Goal: Task Accomplishment & Management: Use online tool/utility

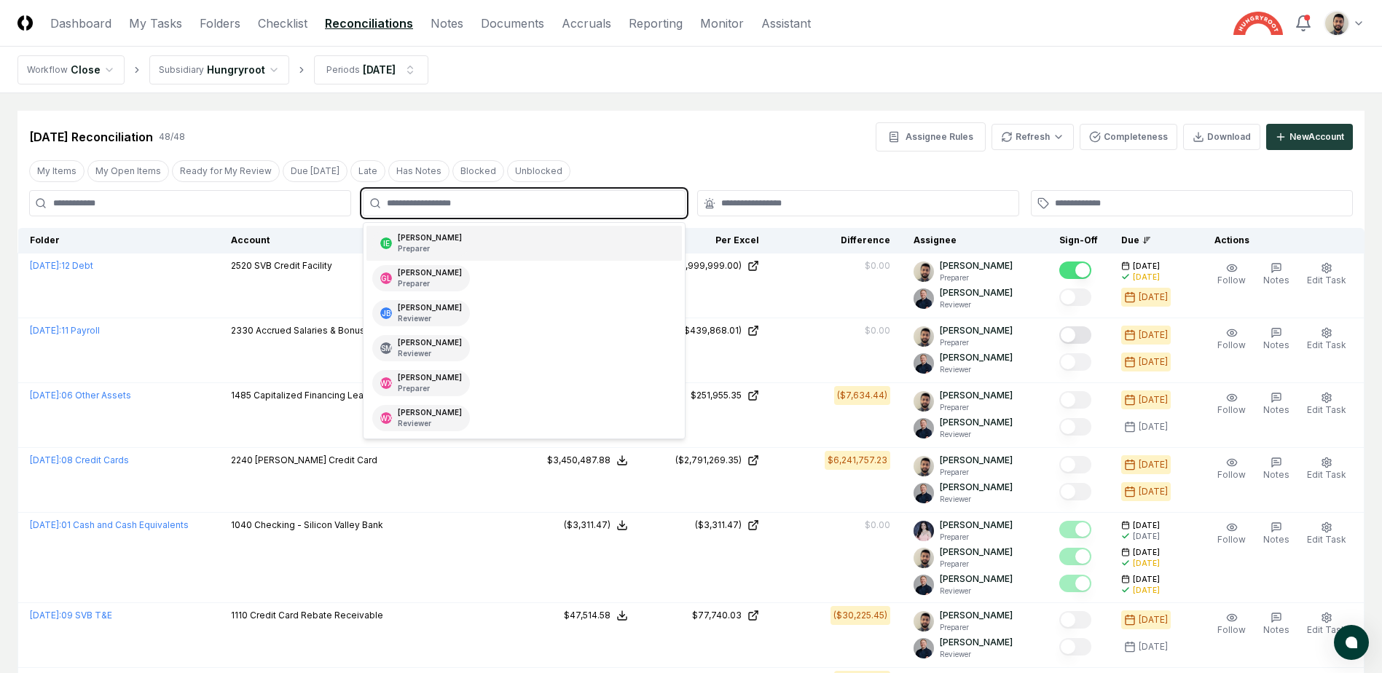
click at [490, 203] on input "text" at bounding box center [531, 203] width 289 height 13
click at [486, 240] on div "[PERSON_NAME] Preparer" at bounding box center [524, 243] width 315 height 35
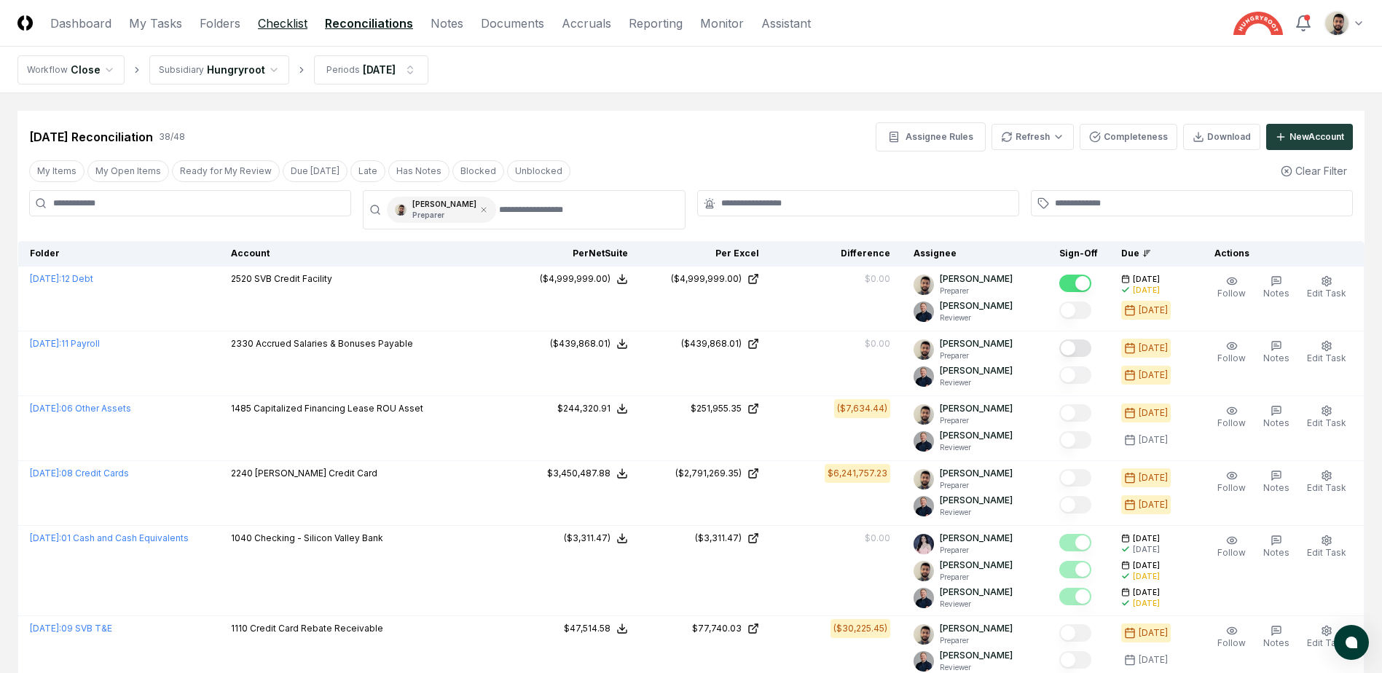
click at [281, 18] on link "Checklist" at bounding box center [283, 23] width 50 height 17
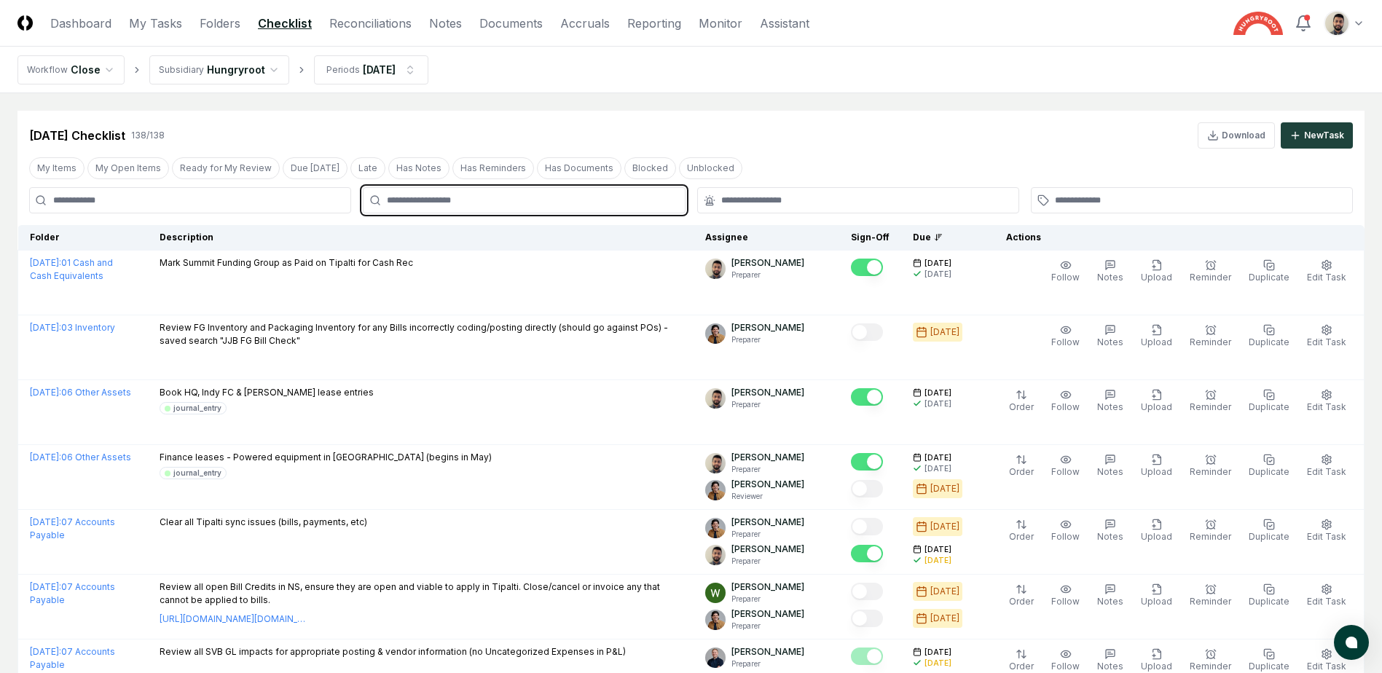
click at [475, 204] on input "text" at bounding box center [531, 200] width 289 height 13
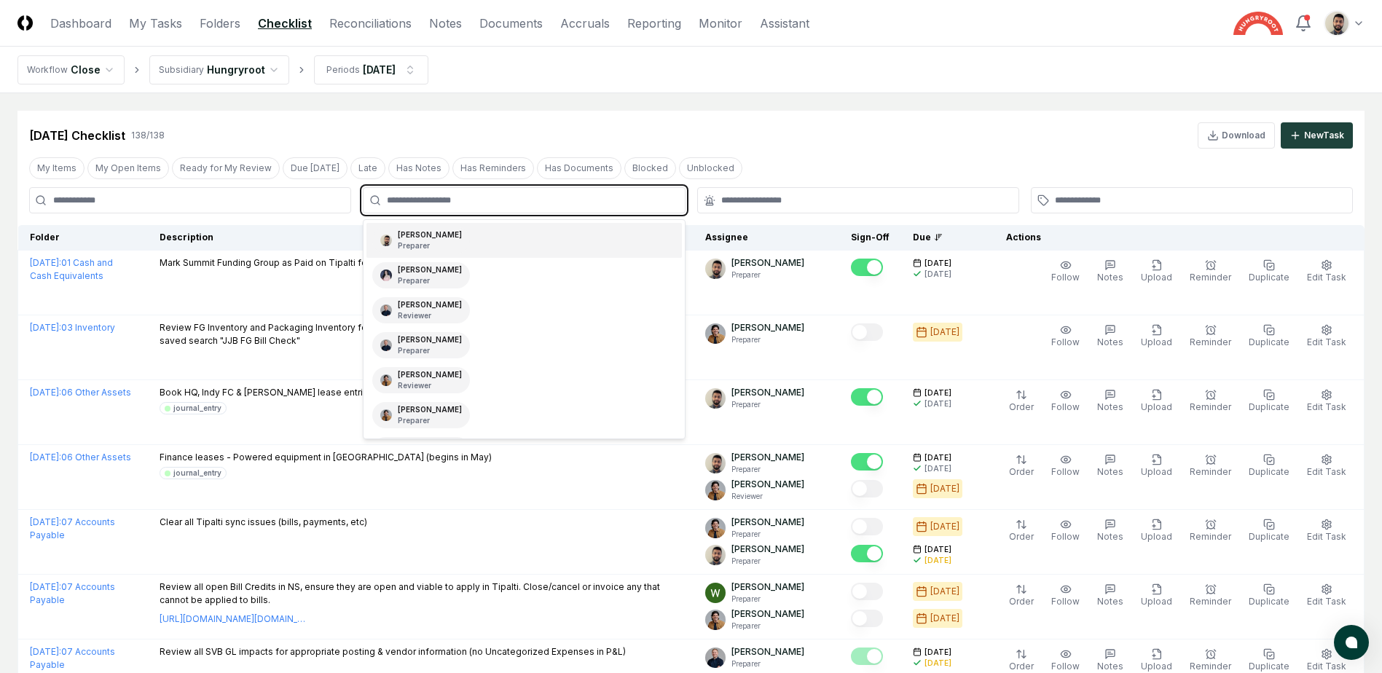
click at [466, 232] on div "[PERSON_NAME] Preparer" at bounding box center [524, 240] width 315 height 35
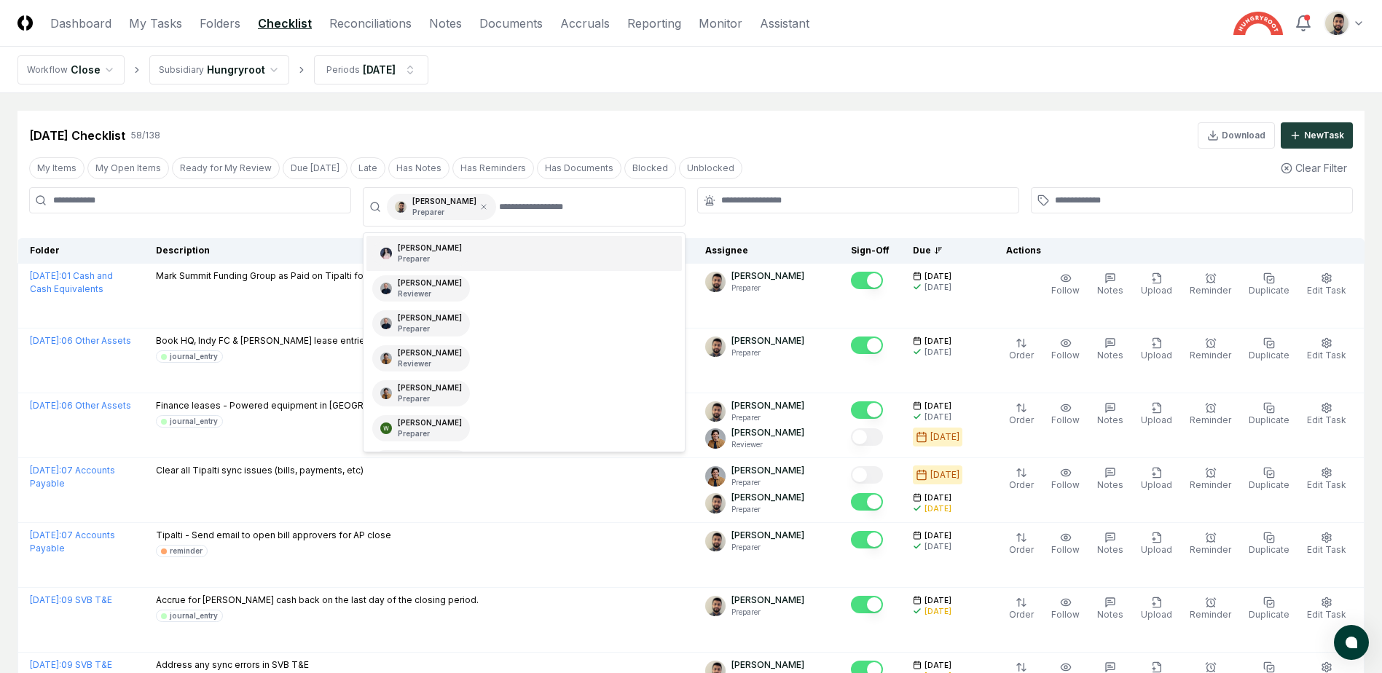
click at [788, 147] on div "Jul 2025 Checklist 58 / 138 Download New Task" at bounding box center [691, 135] width 1324 height 26
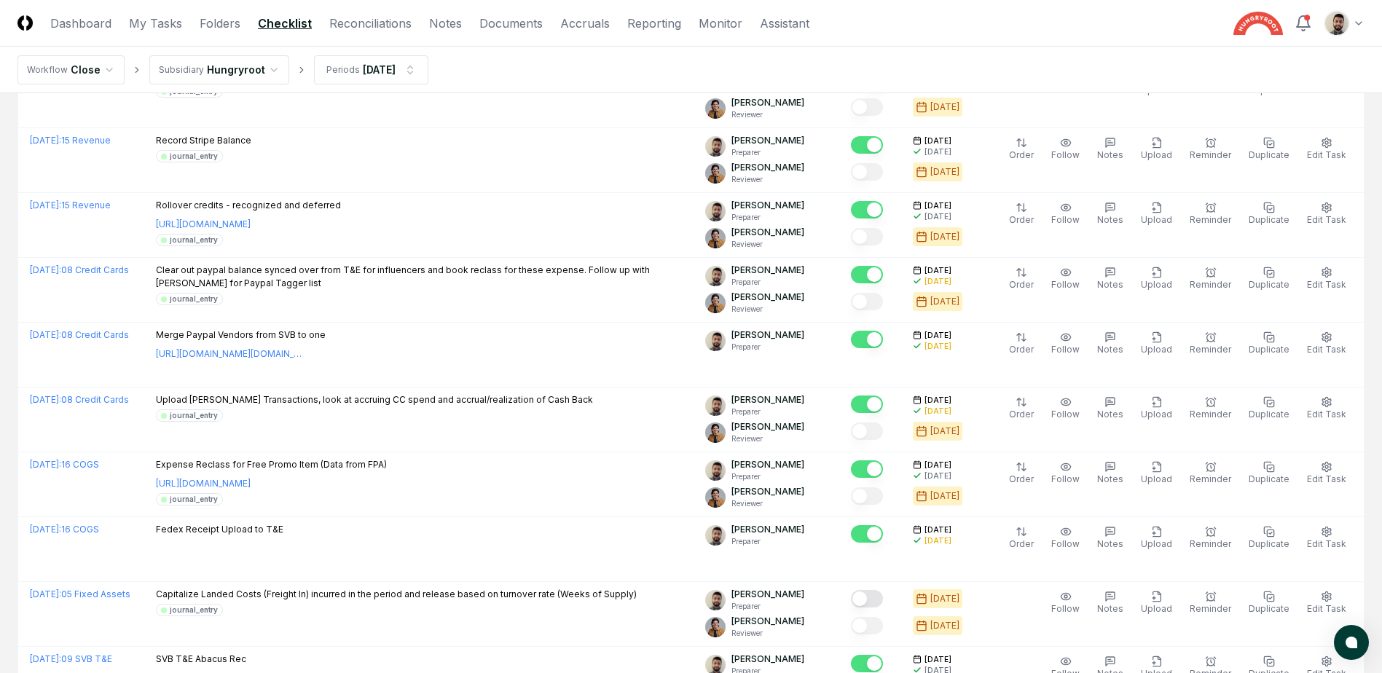
scroll to position [1530, 0]
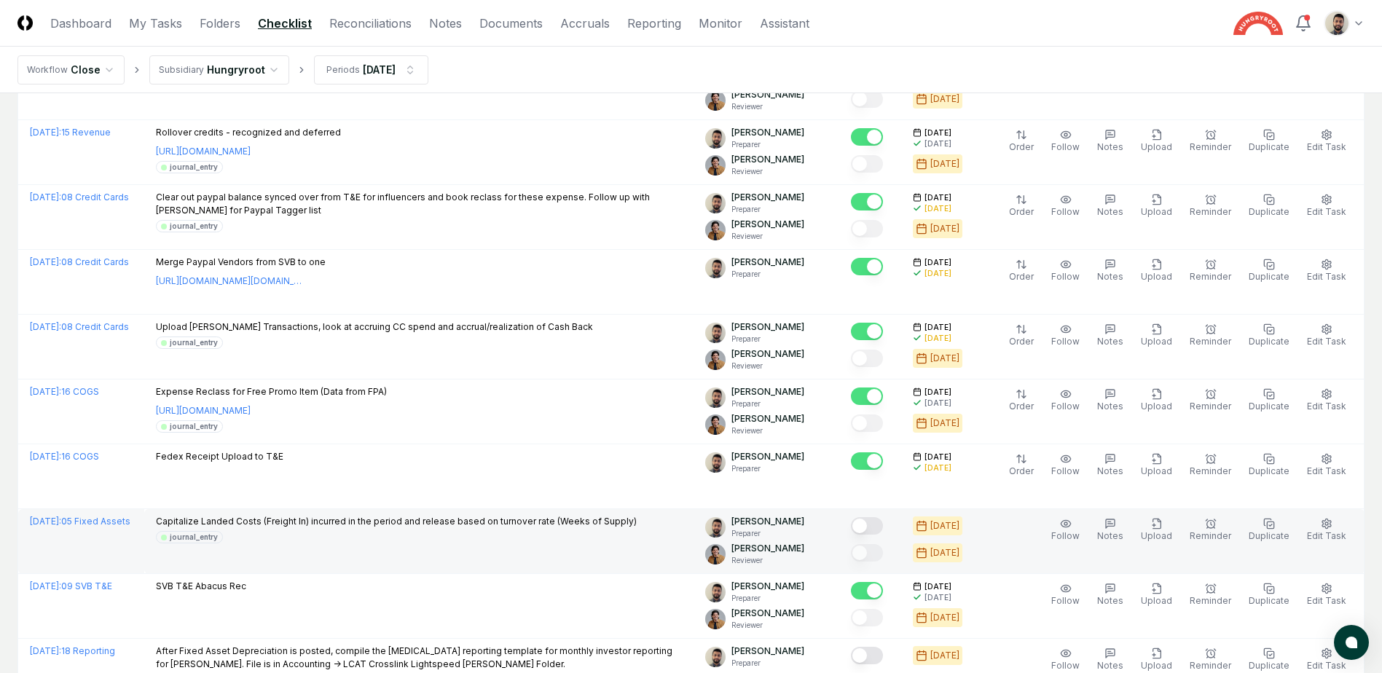
click at [883, 533] on button "Mark complete" at bounding box center [867, 525] width 32 height 17
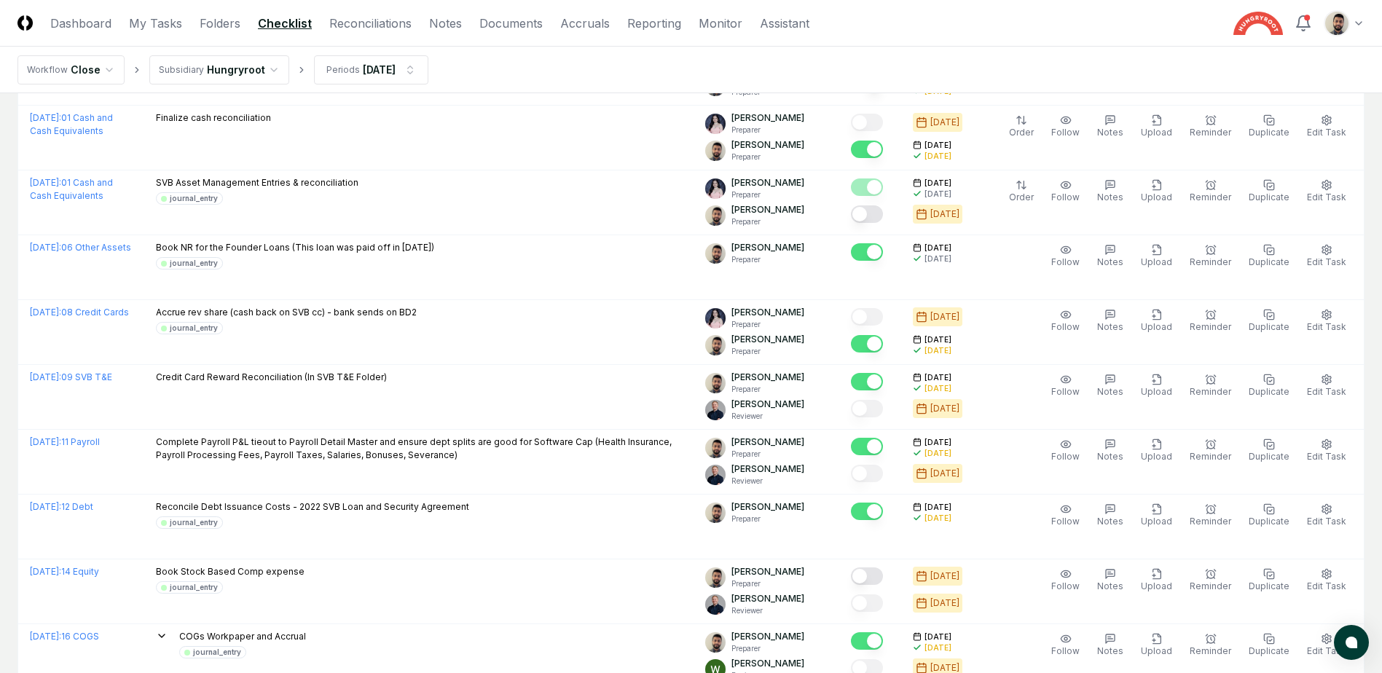
scroll to position [2478, 0]
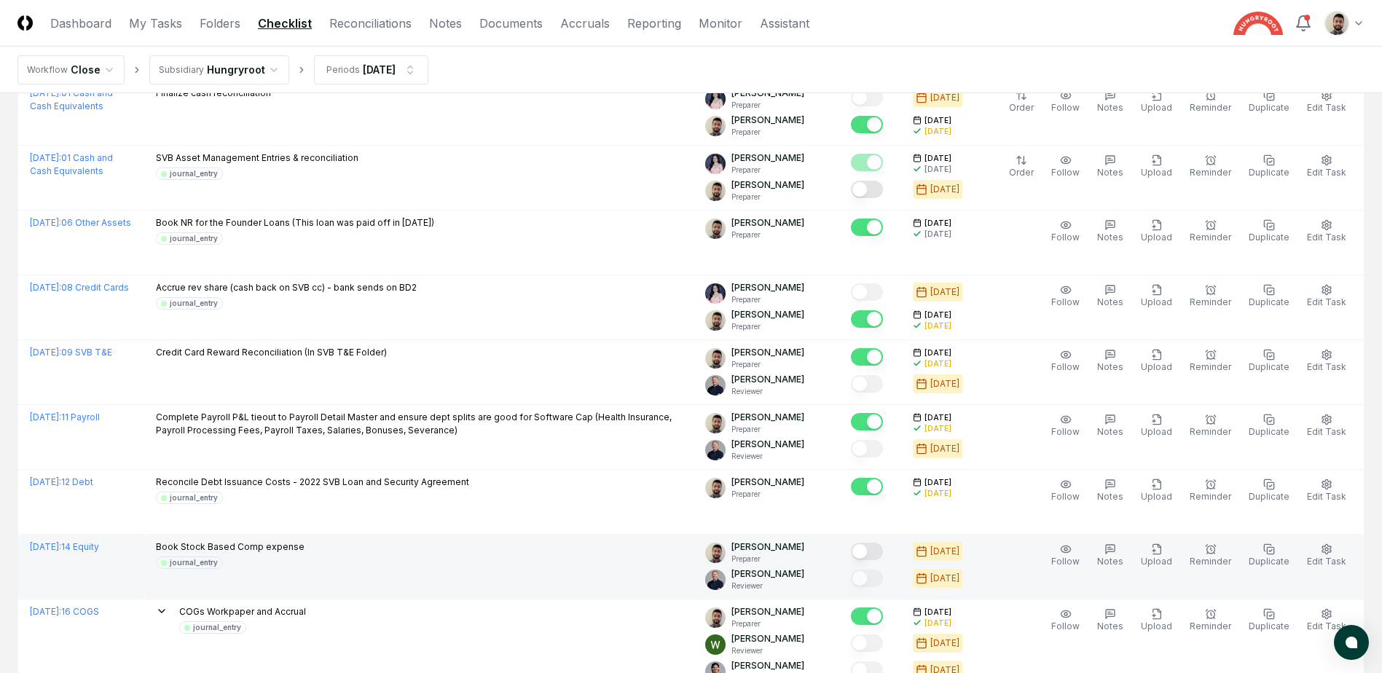
click at [883, 555] on button "Mark complete" at bounding box center [867, 551] width 32 height 17
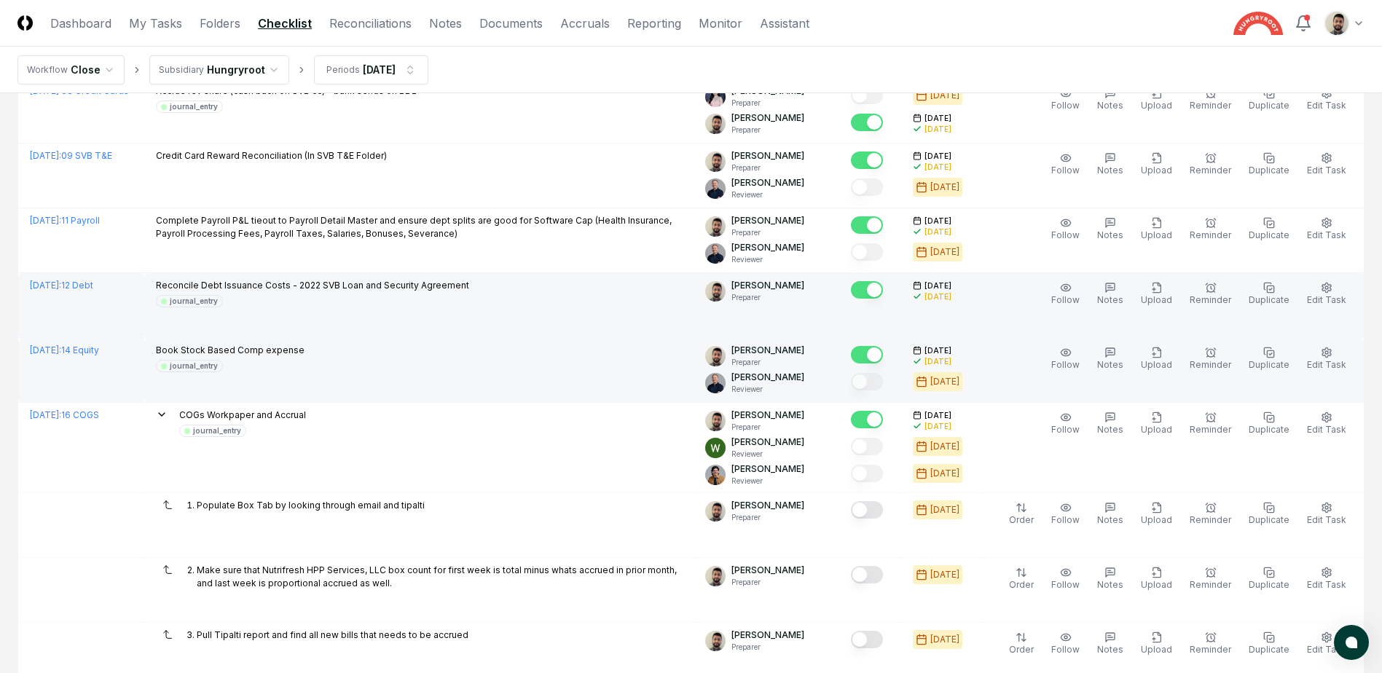
scroll to position [2696, 0]
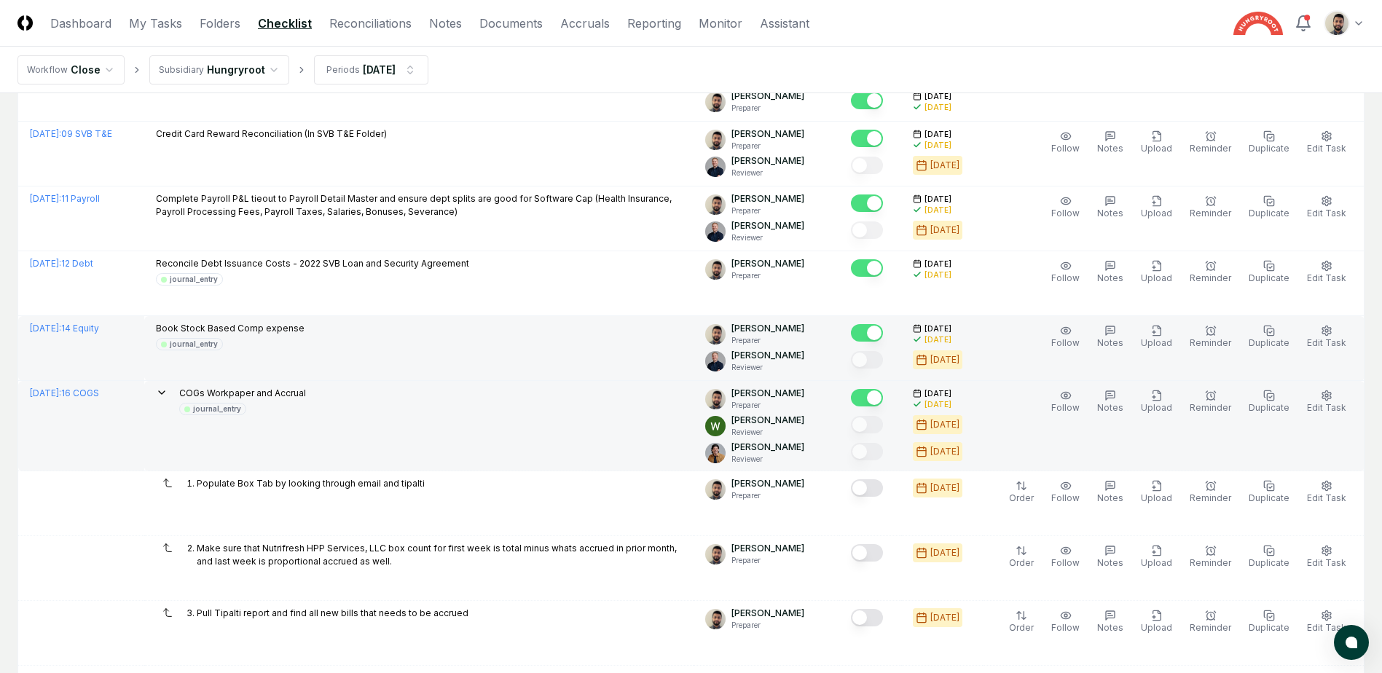
click at [168, 395] on icon at bounding box center [162, 393] width 12 height 12
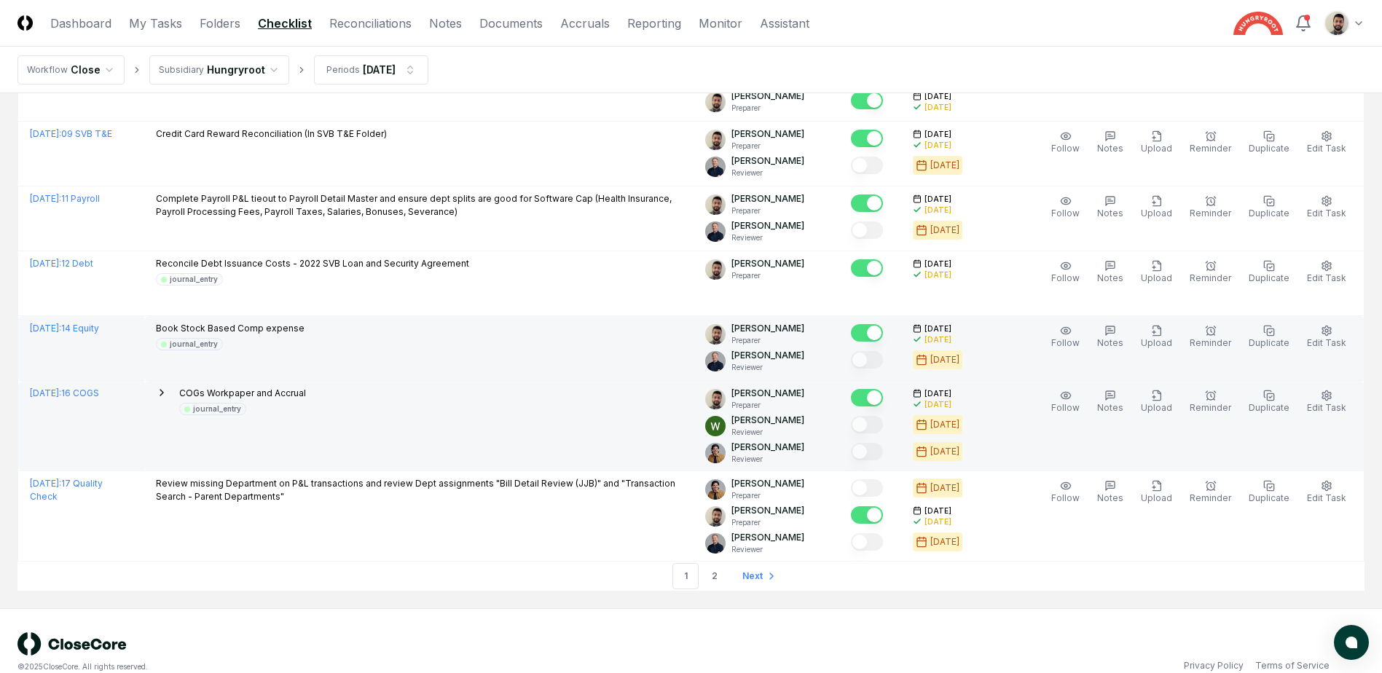
click at [168, 395] on icon at bounding box center [162, 393] width 12 height 12
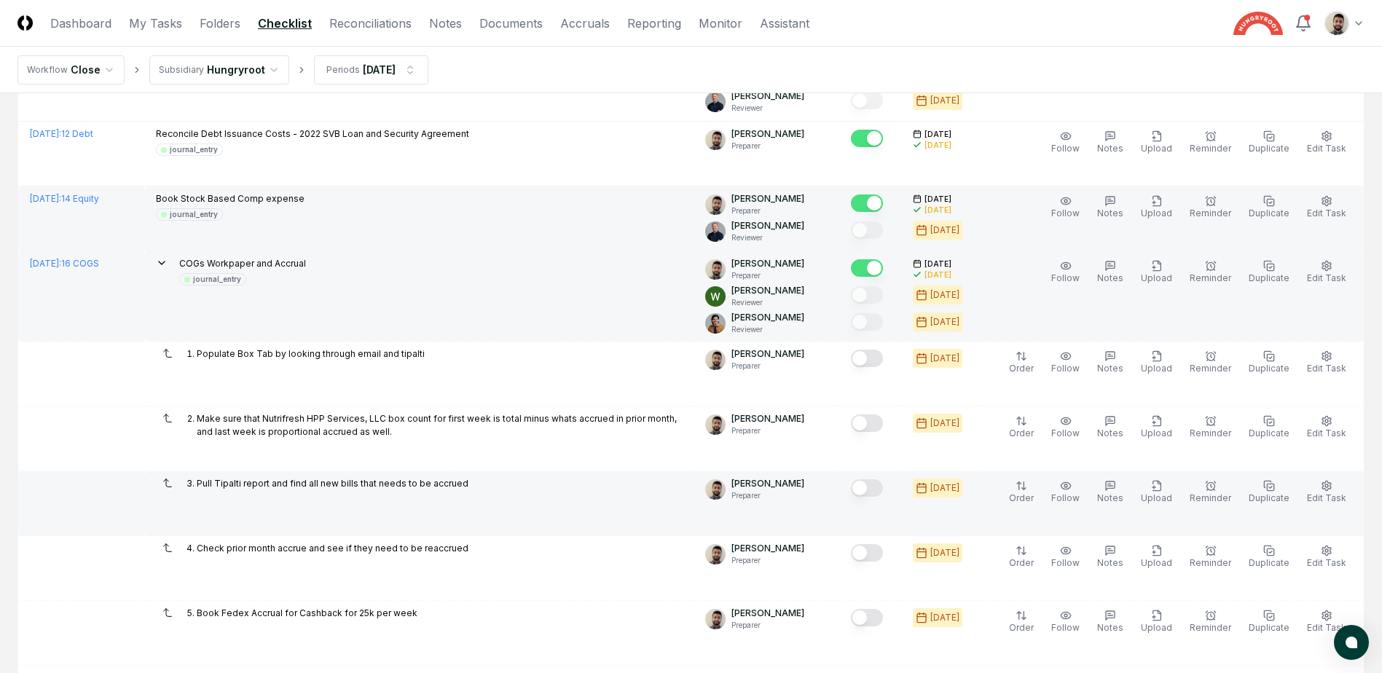
scroll to position [2842, 0]
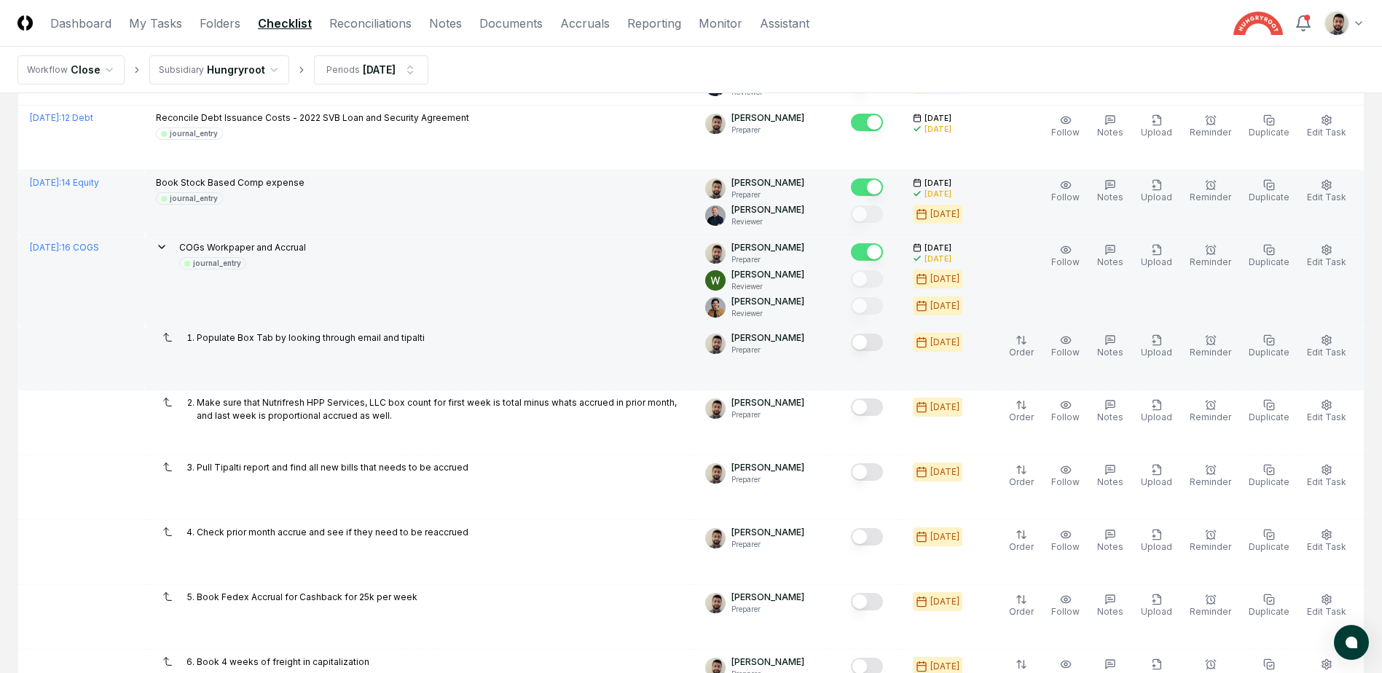
click at [883, 350] on button "Mark complete" at bounding box center [867, 342] width 32 height 17
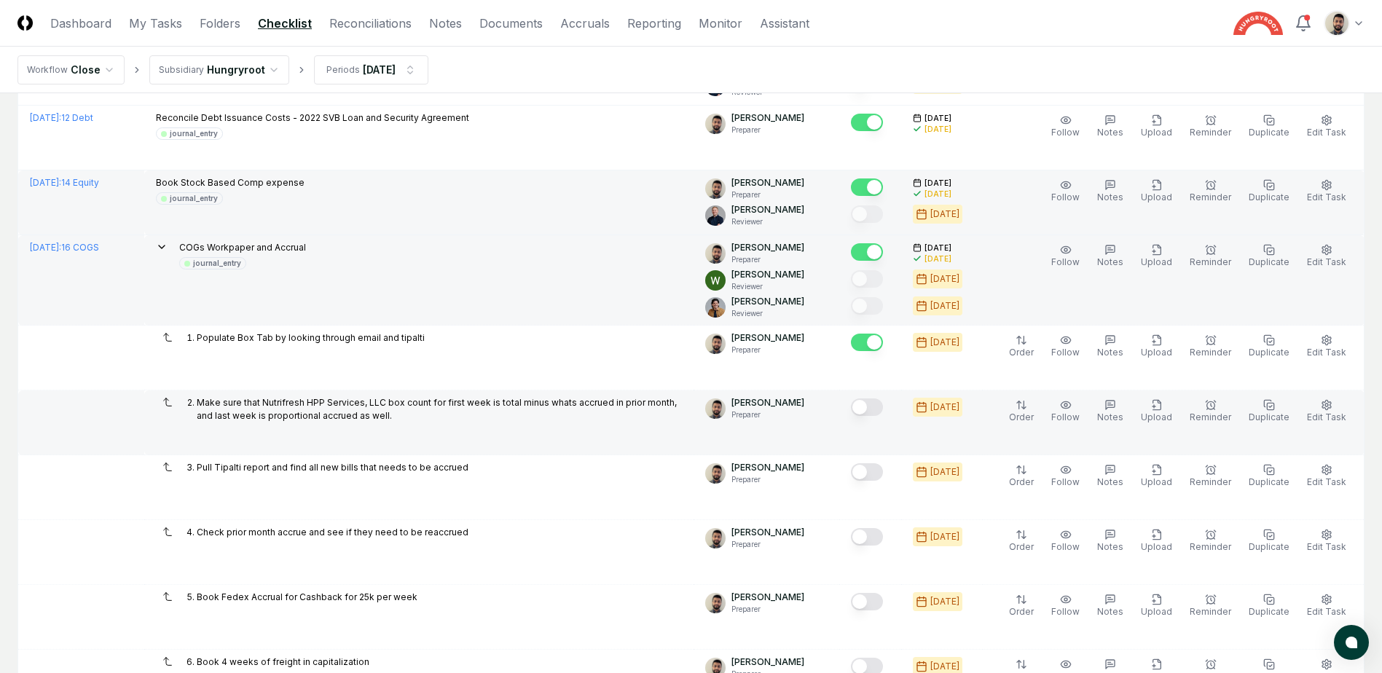
click at [883, 406] on button "Mark complete" at bounding box center [867, 407] width 32 height 17
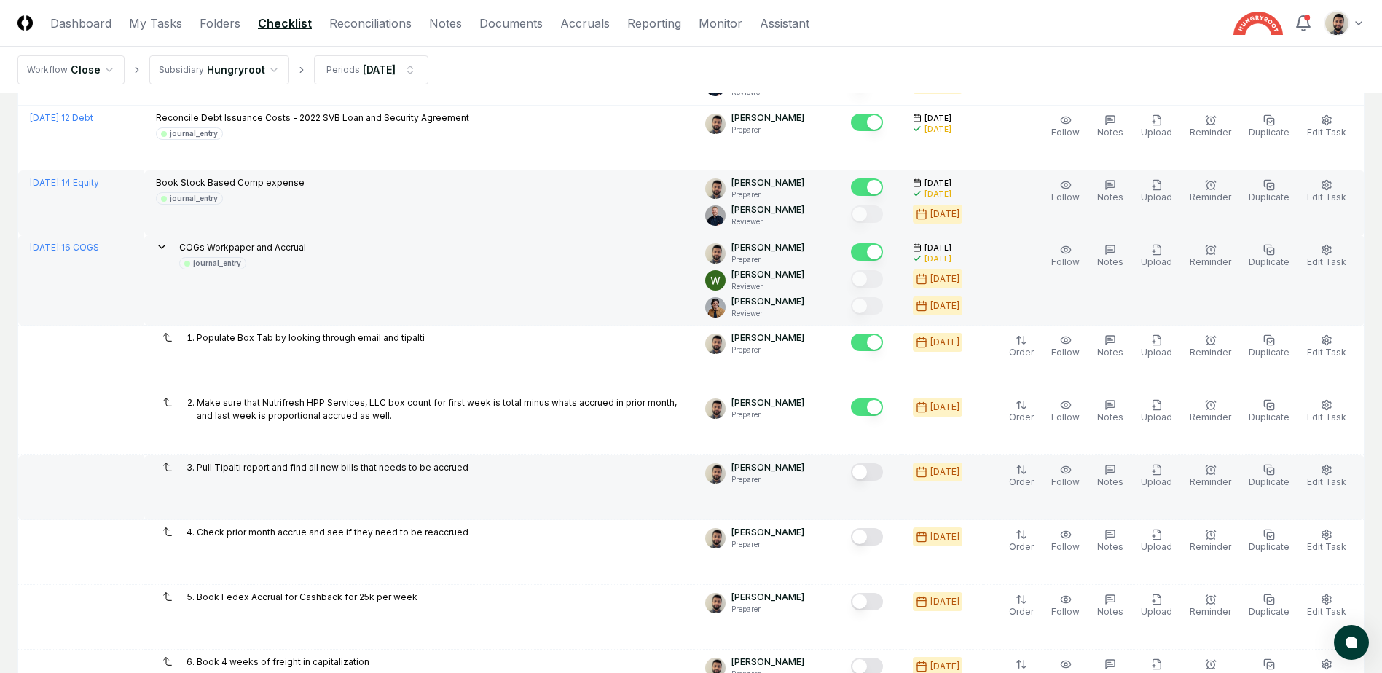
click at [883, 471] on button "Mark complete" at bounding box center [867, 471] width 32 height 17
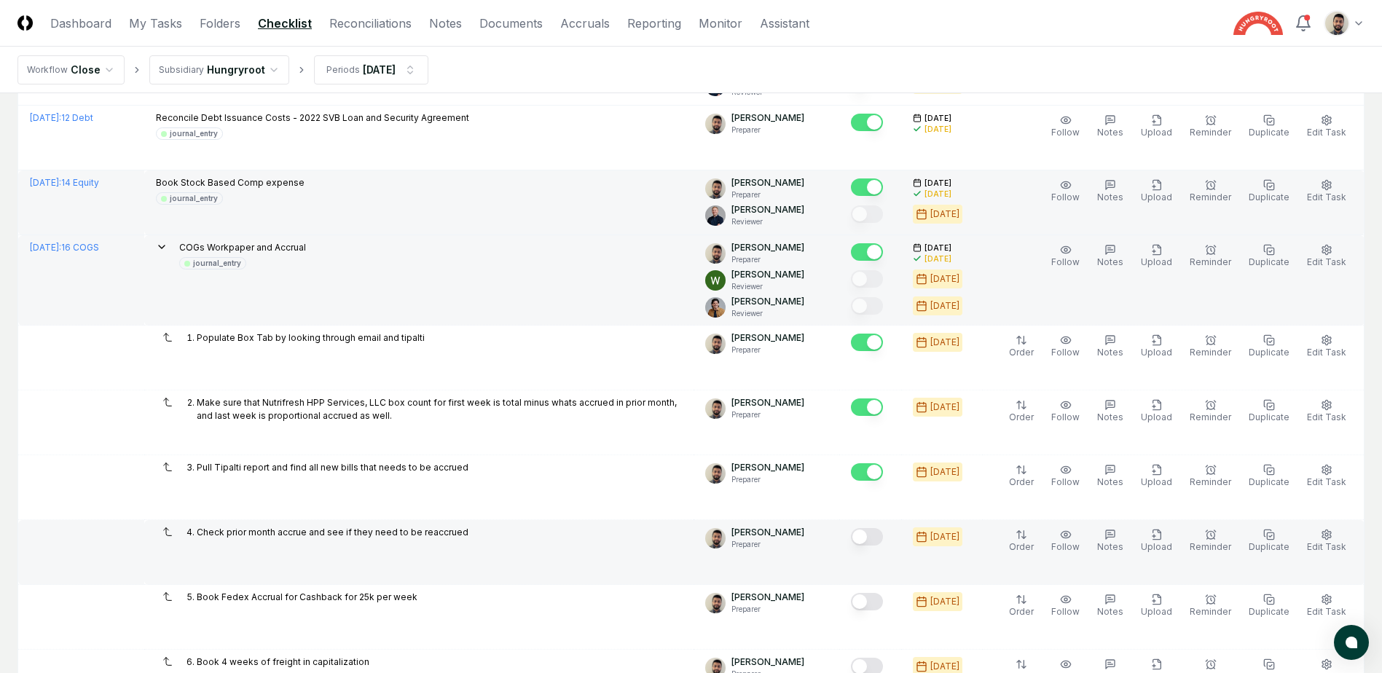
click at [883, 539] on button "Mark complete" at bounding box center [867, 536] width 32 height 17
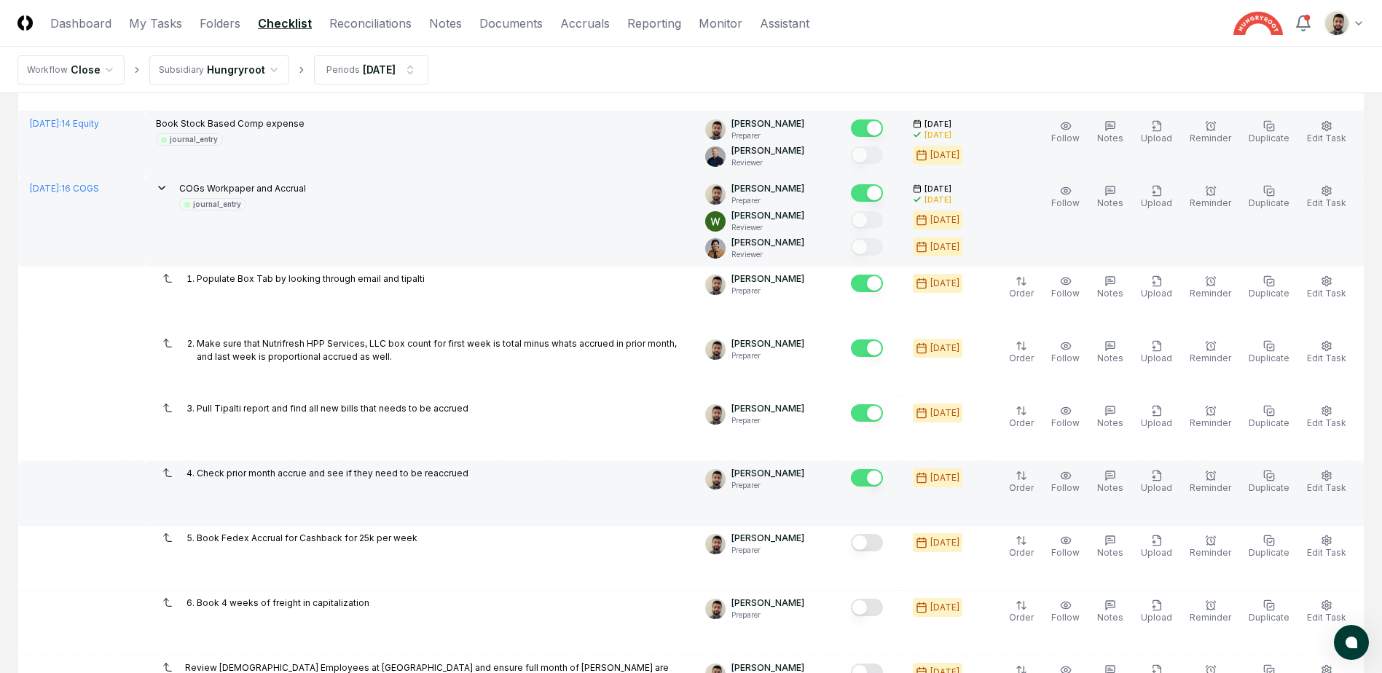
scroll to position [2988, 0]
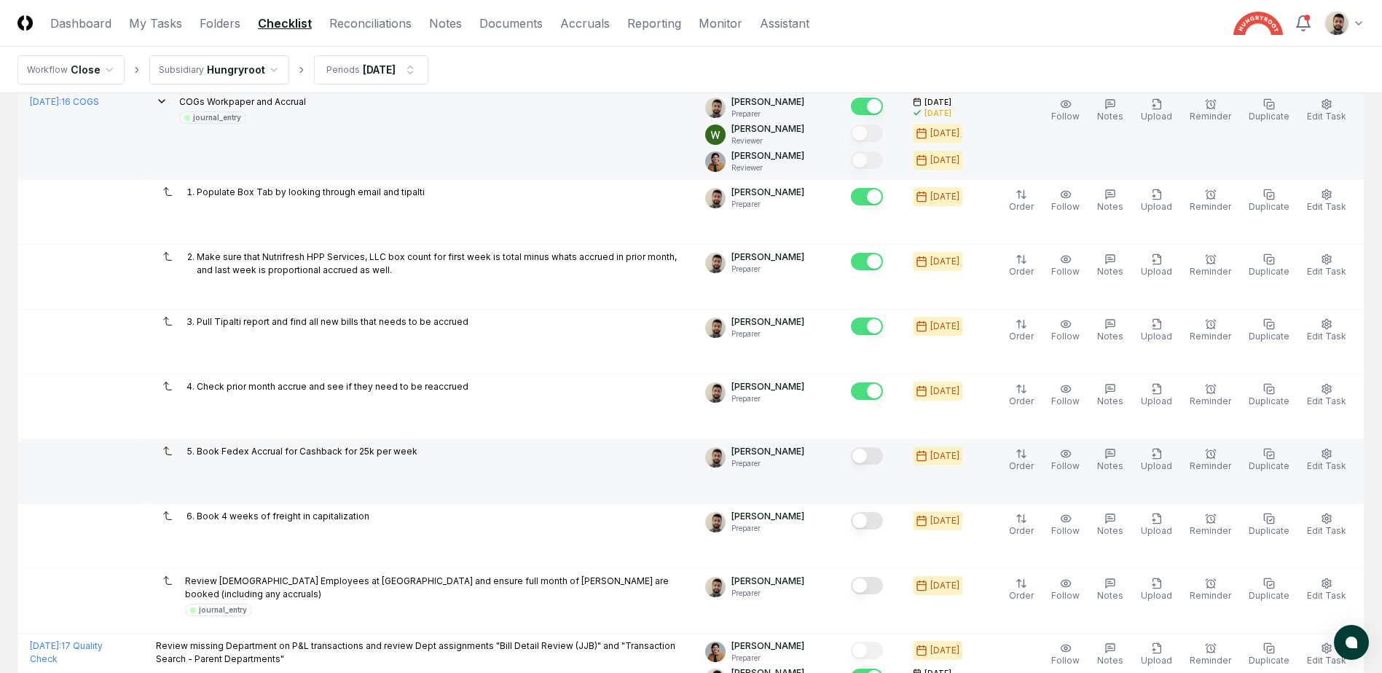
click at [883, 457] on button "Mark complete" at bounding box center [867, 455] width 32 height 17
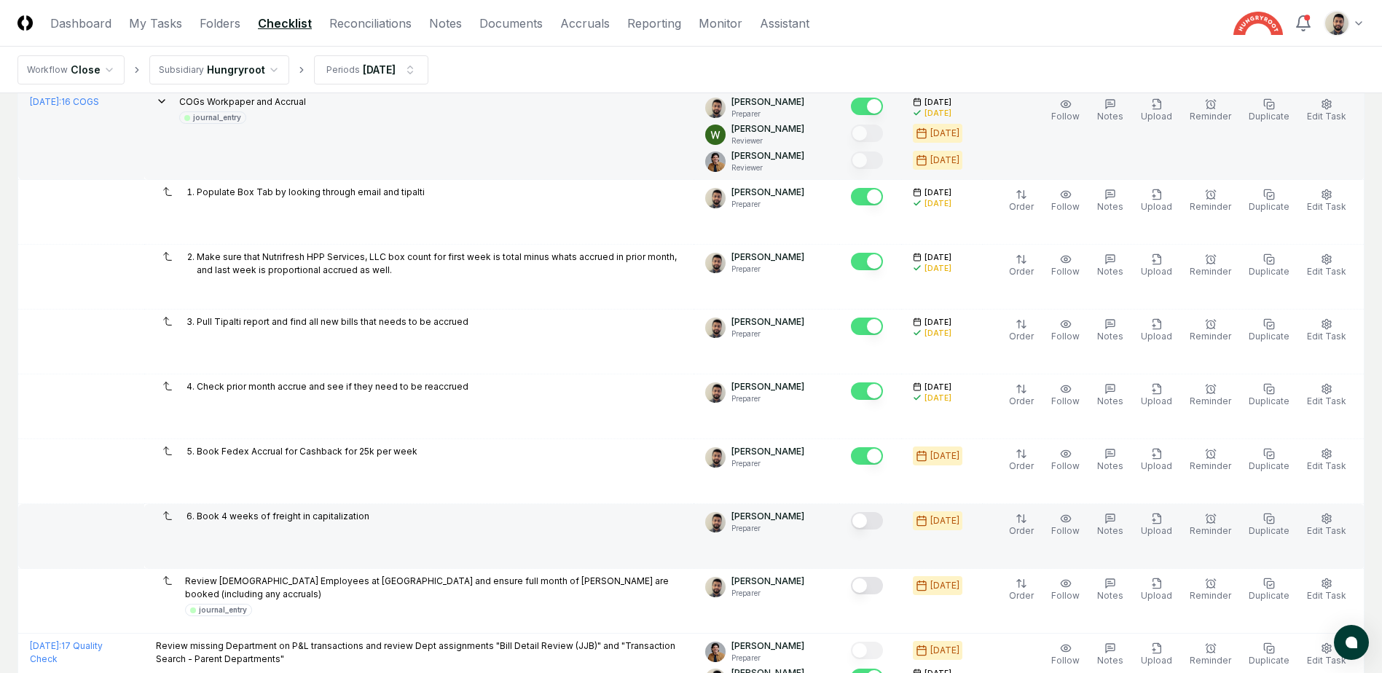
click at [883, 517] on button "Mark complete" at bounding box center [867, 520] width 32 height 17
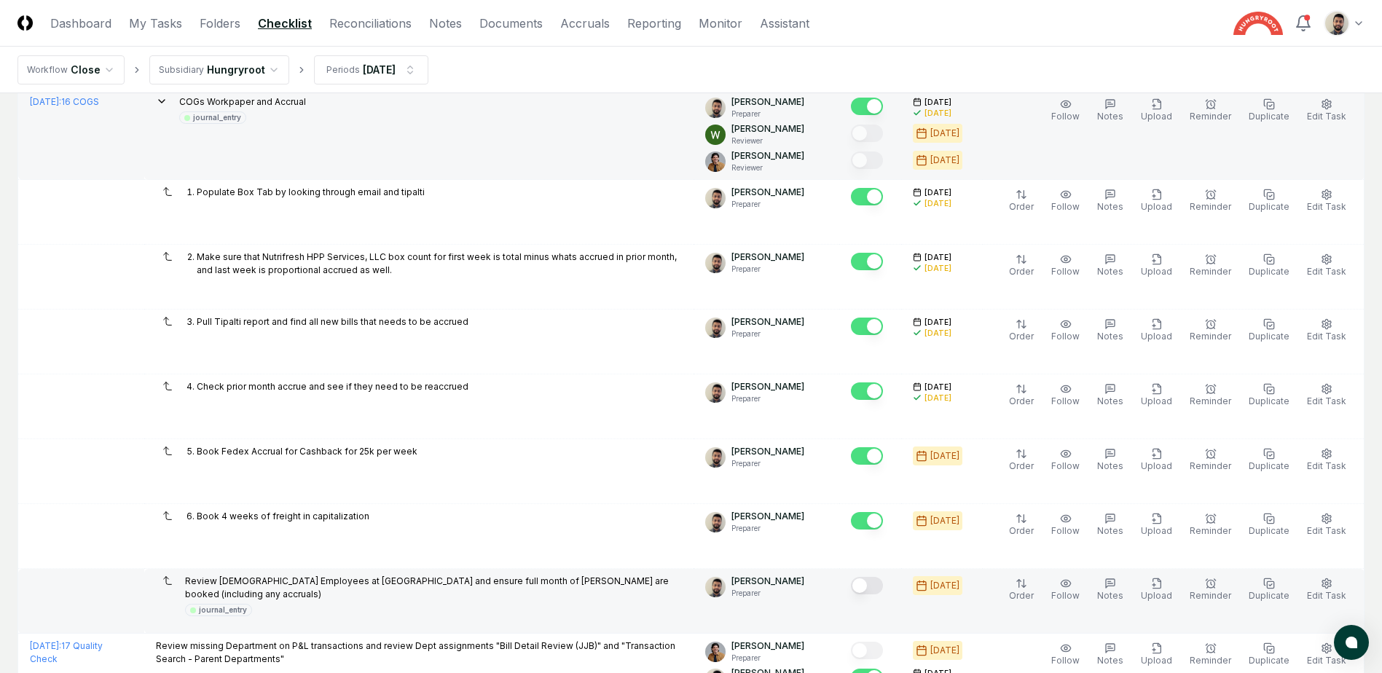
click at [883, 592] on button "Mark complete" at bounding box center [867, 585] width 32 height 17
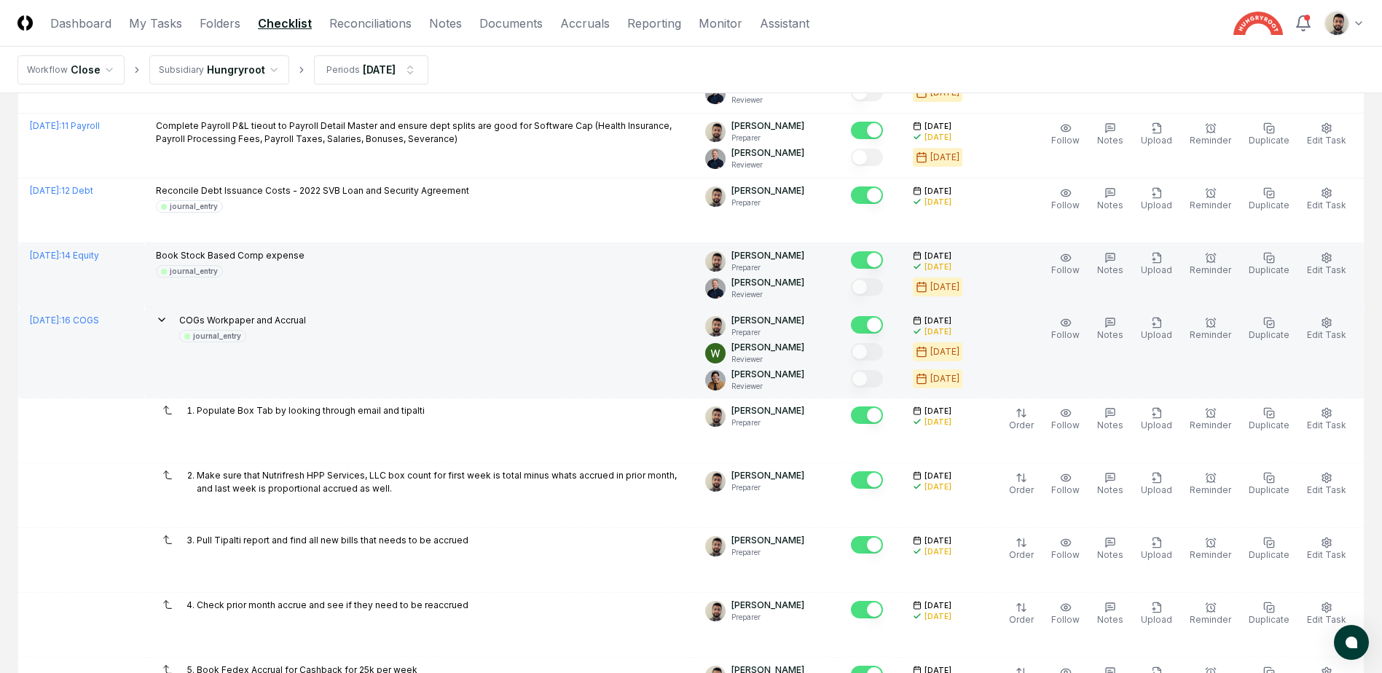
click at [168, 318] on icon at bounding box center [162, 320] width 12 height 12
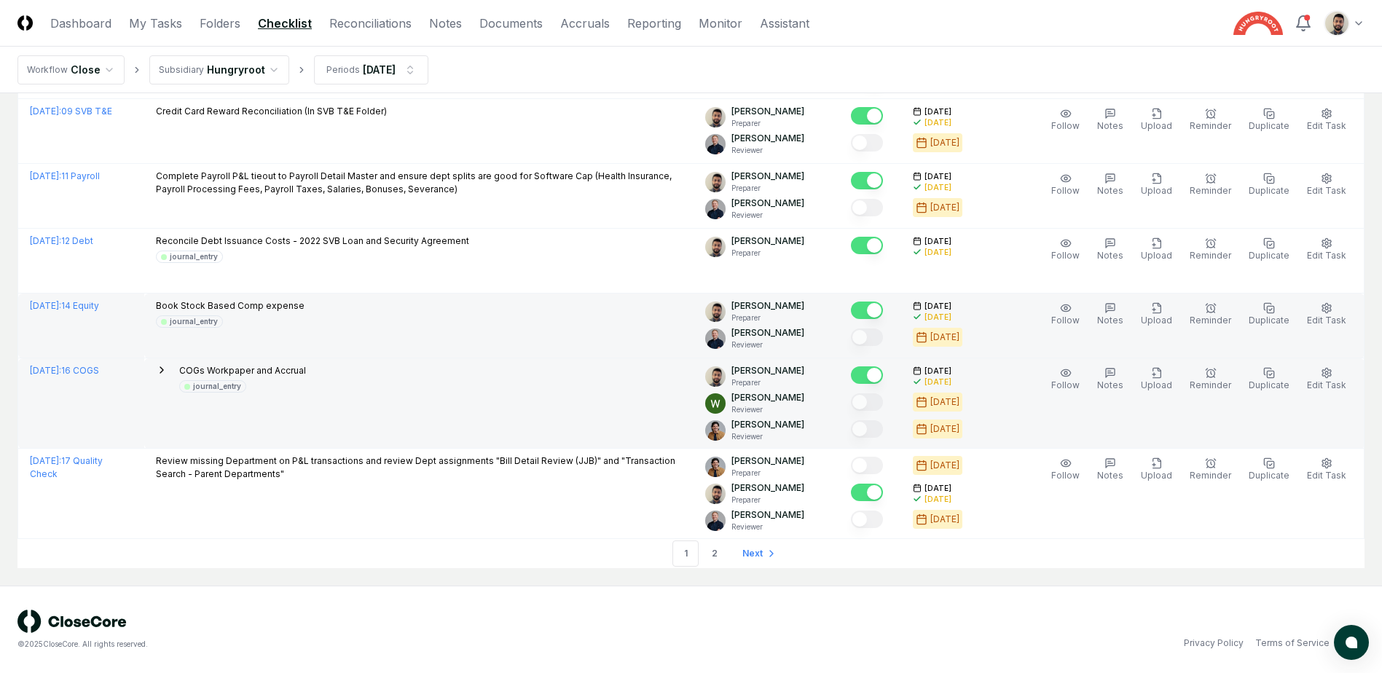
scroll to position [2719, 0]
click at [709, 552] on link "2" at bounding box center [715, 554] width 26 height 26
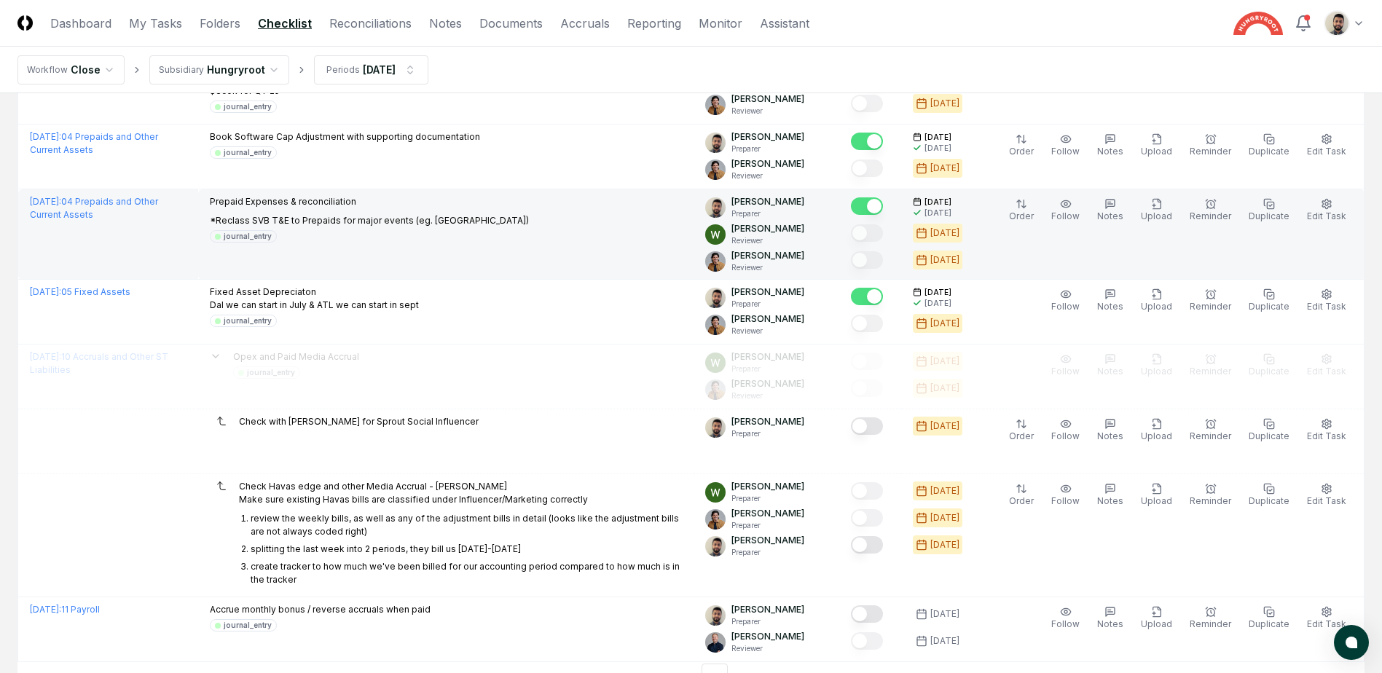
scroll to position [291, 0]
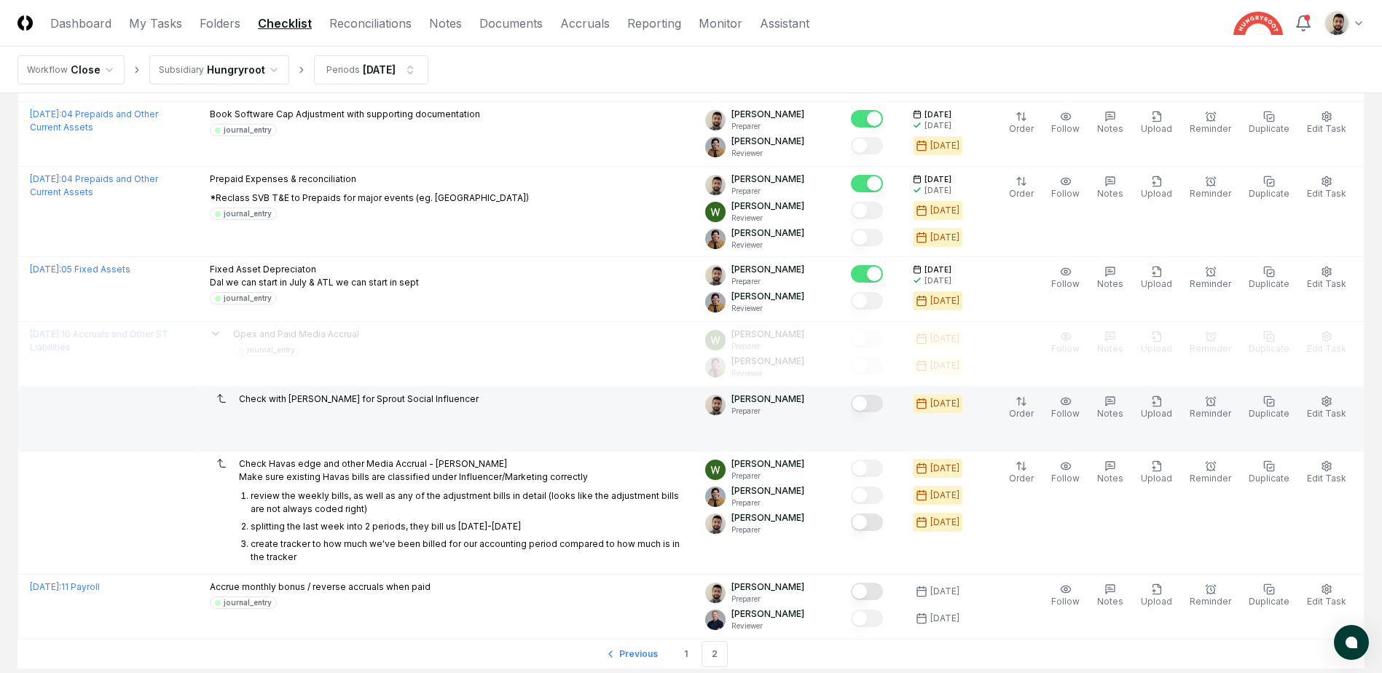
click at [883, 406] on button "Mark complete" at bounding box center [867, 403] width 32 height 17
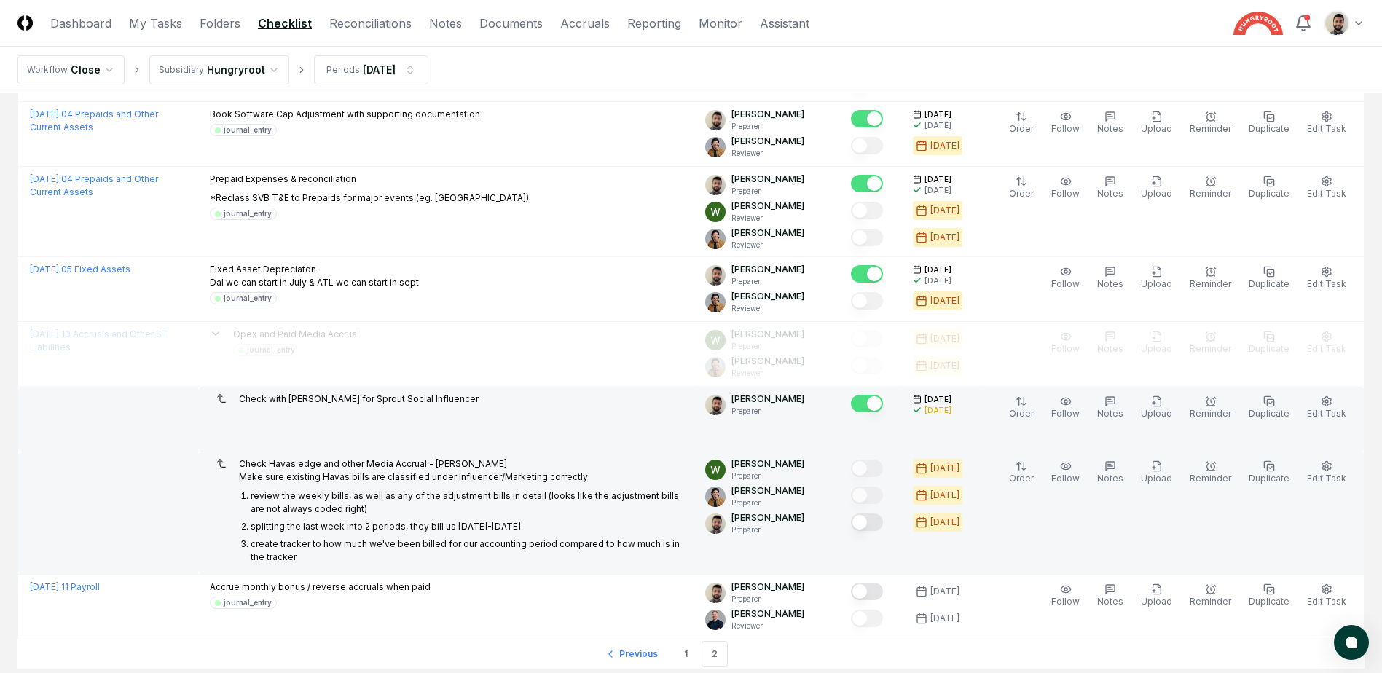
click at [883, 527] on button "Mark complete" at bounding box center [867, 522] width 32 height 17
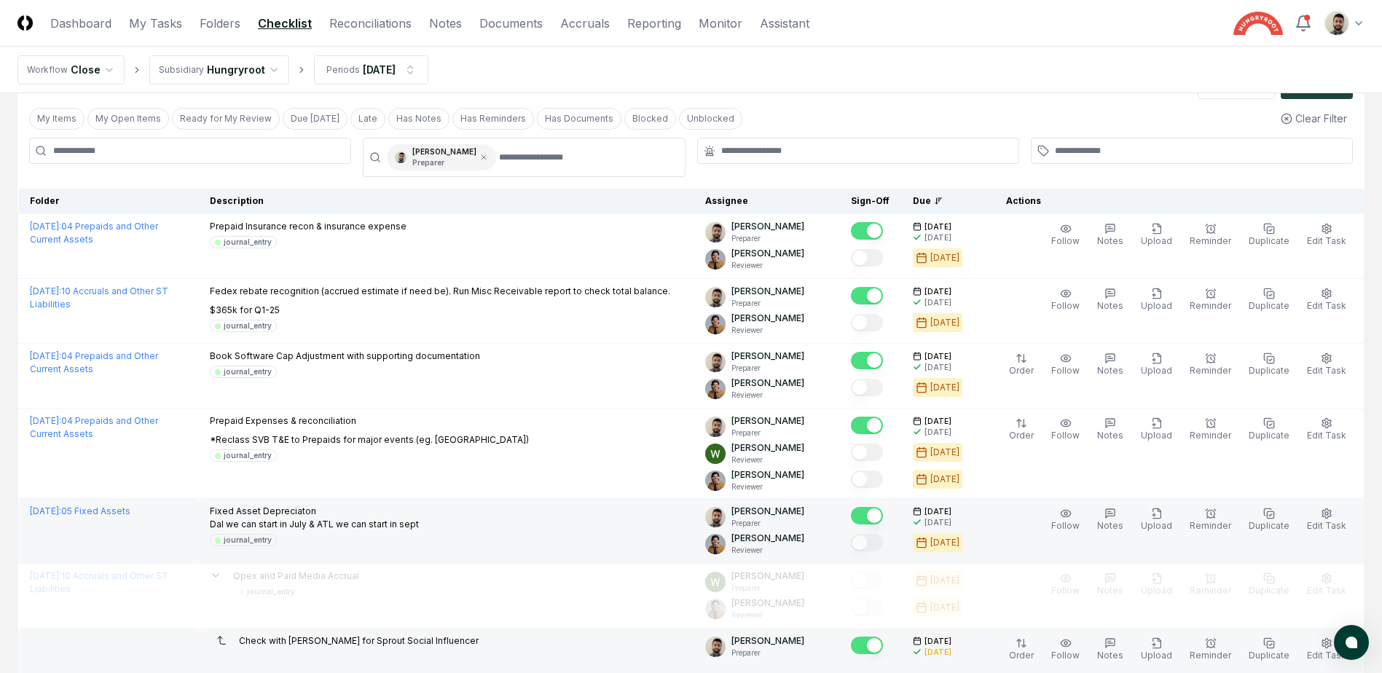
scroll to position [0, 0]
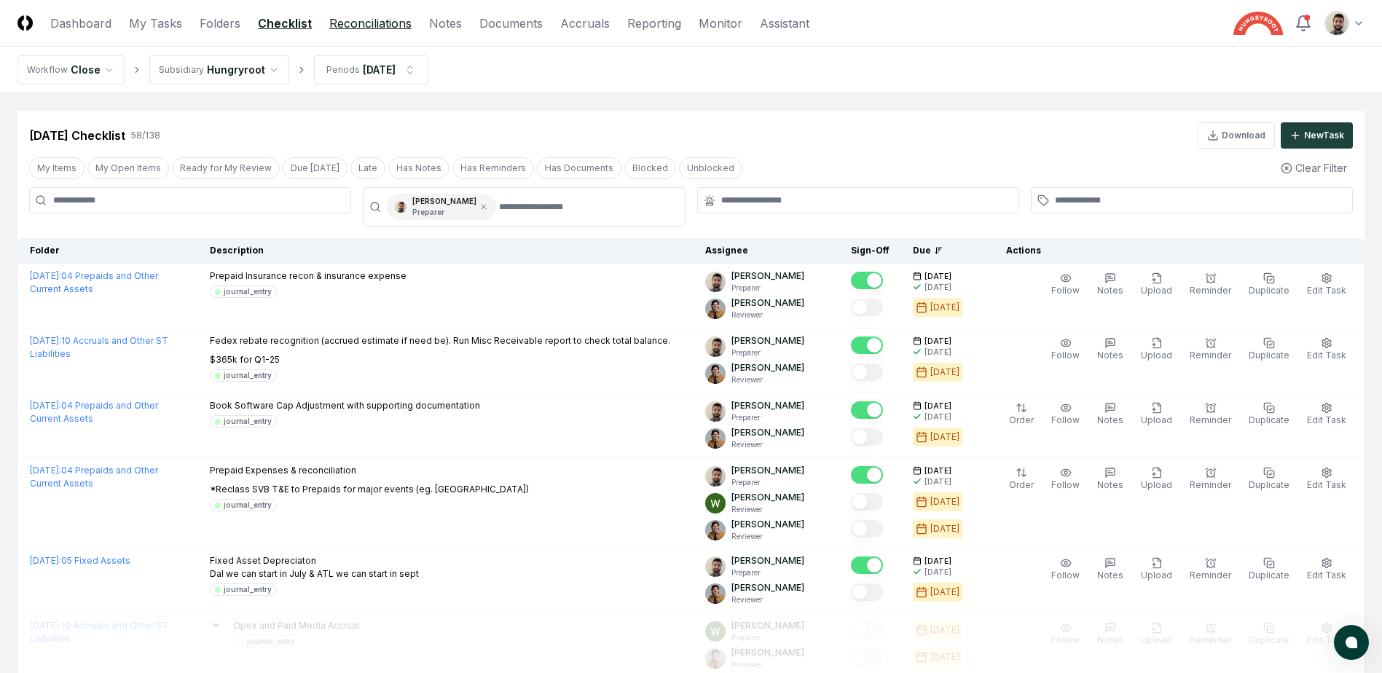
click at [369, 29] on link "Reconciliations" at bounding box center [370, 23] width 82 height 17
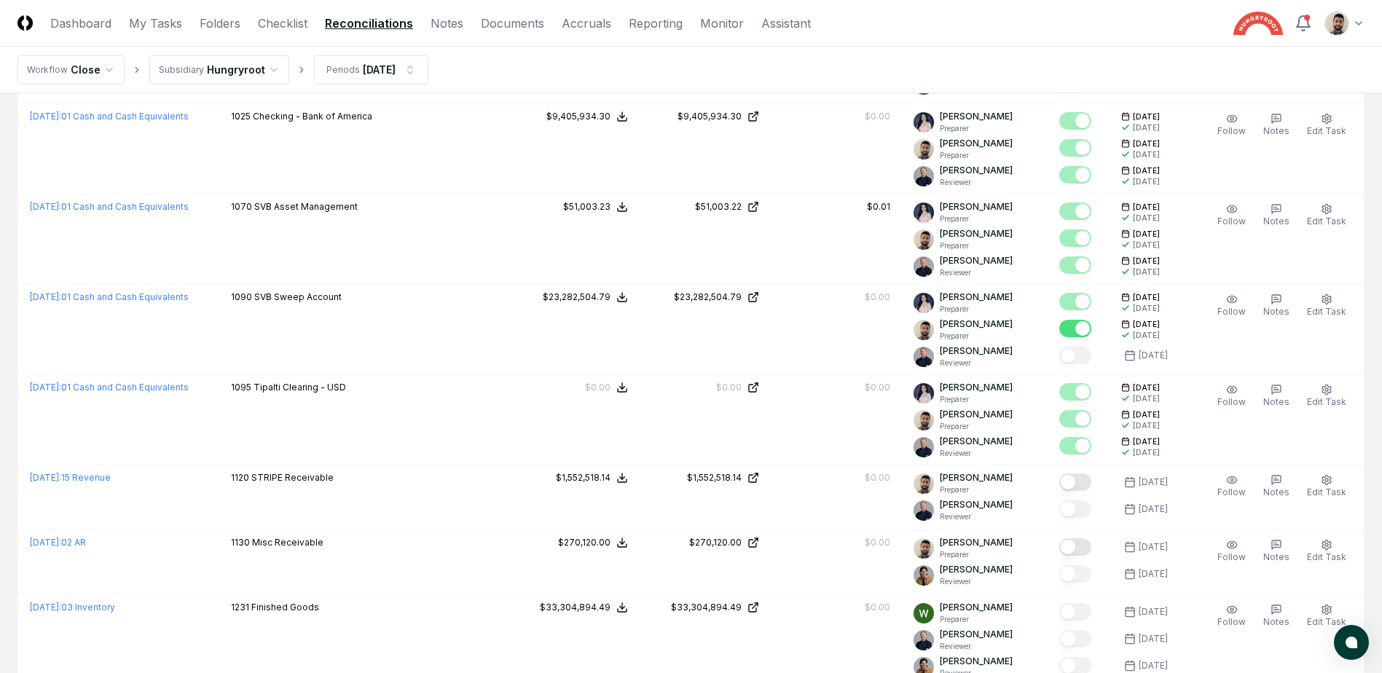
scroll to position [1239, 0]
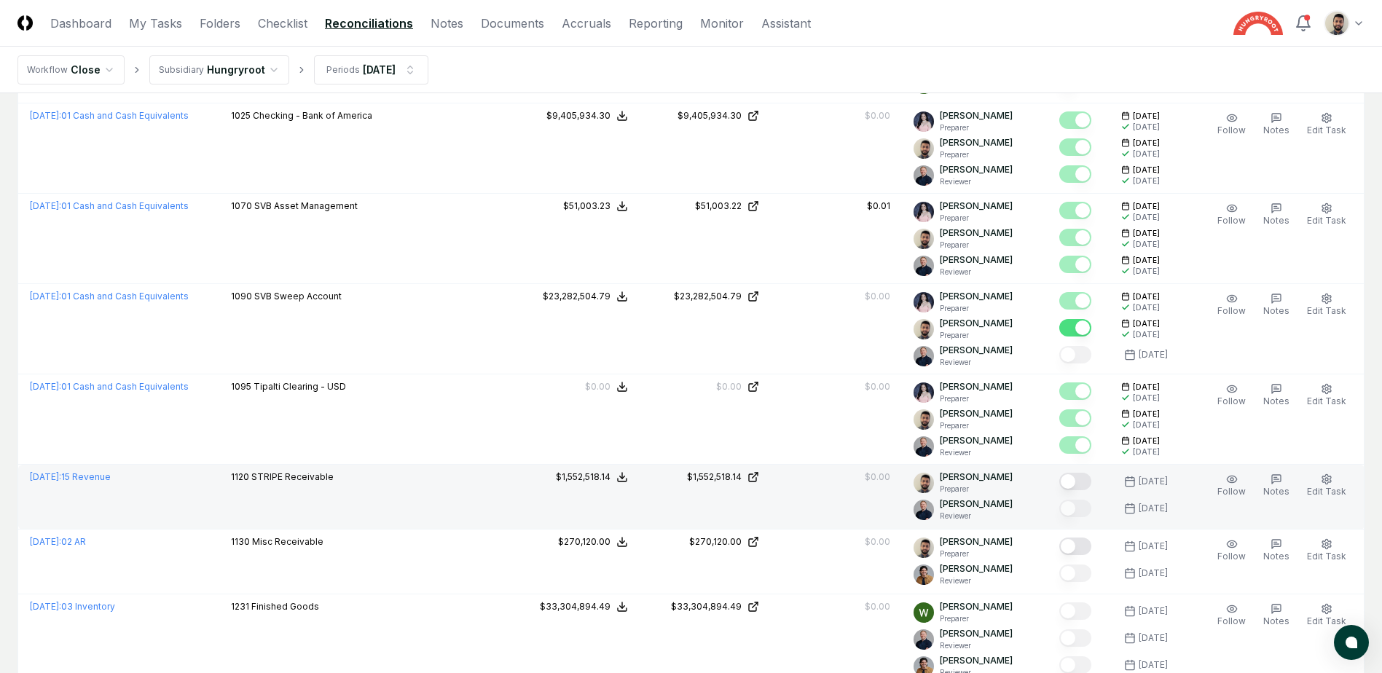
click at [1089, 484] on button "Mark complete" at bounding box center [1076, 481] width 32 height 17
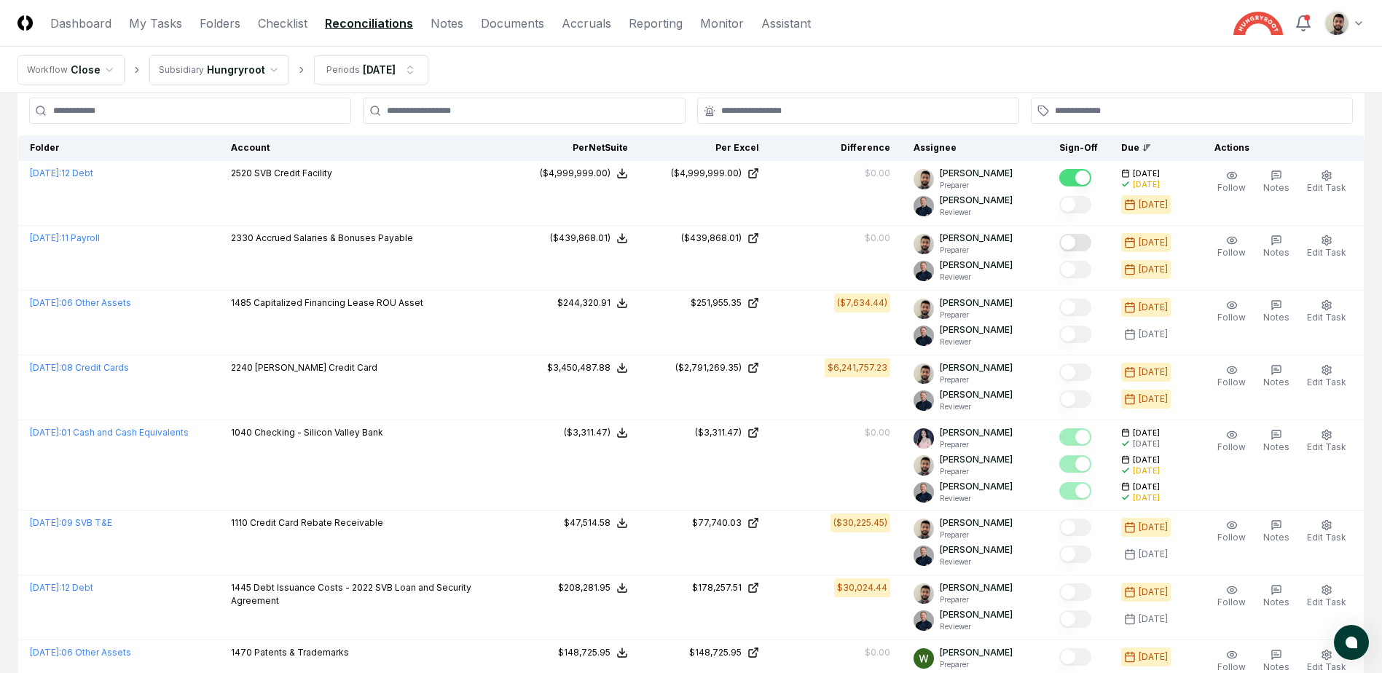
scroll to position [0, 0]
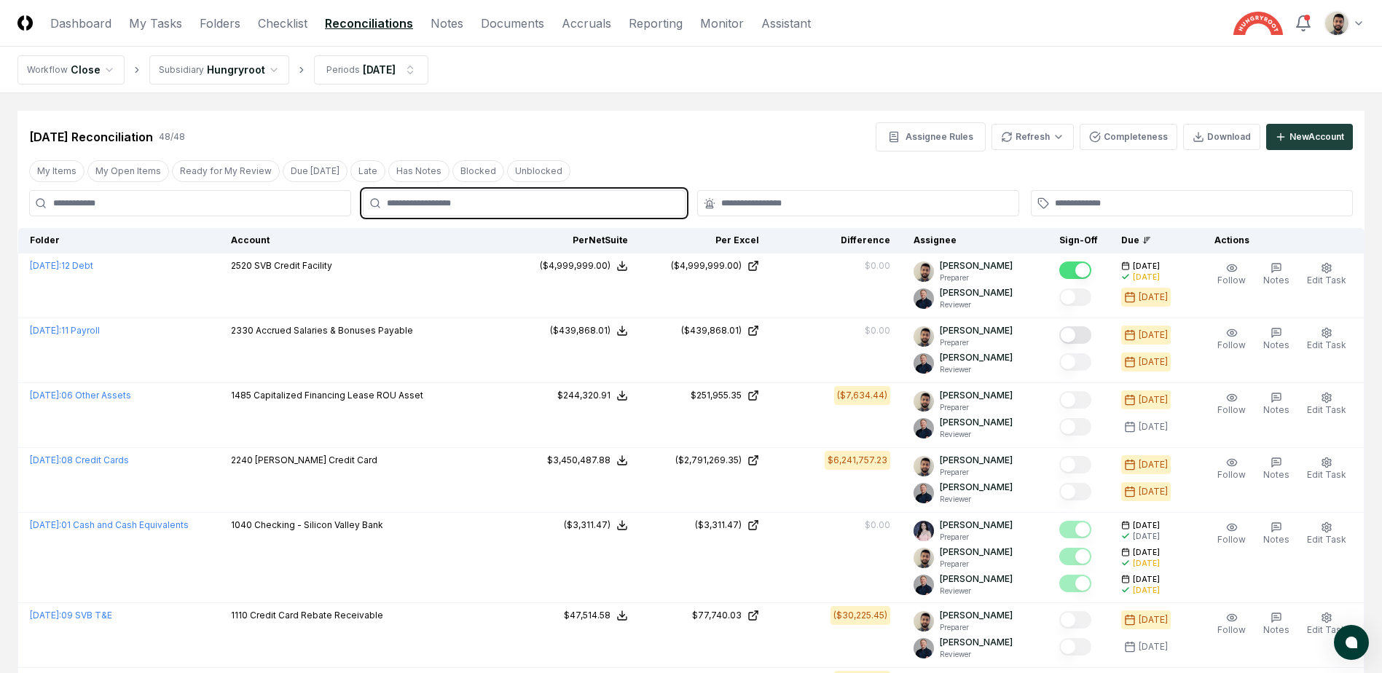
click at [505, 201] on input "text" at bounding box center [531, 203] width 289 height 13
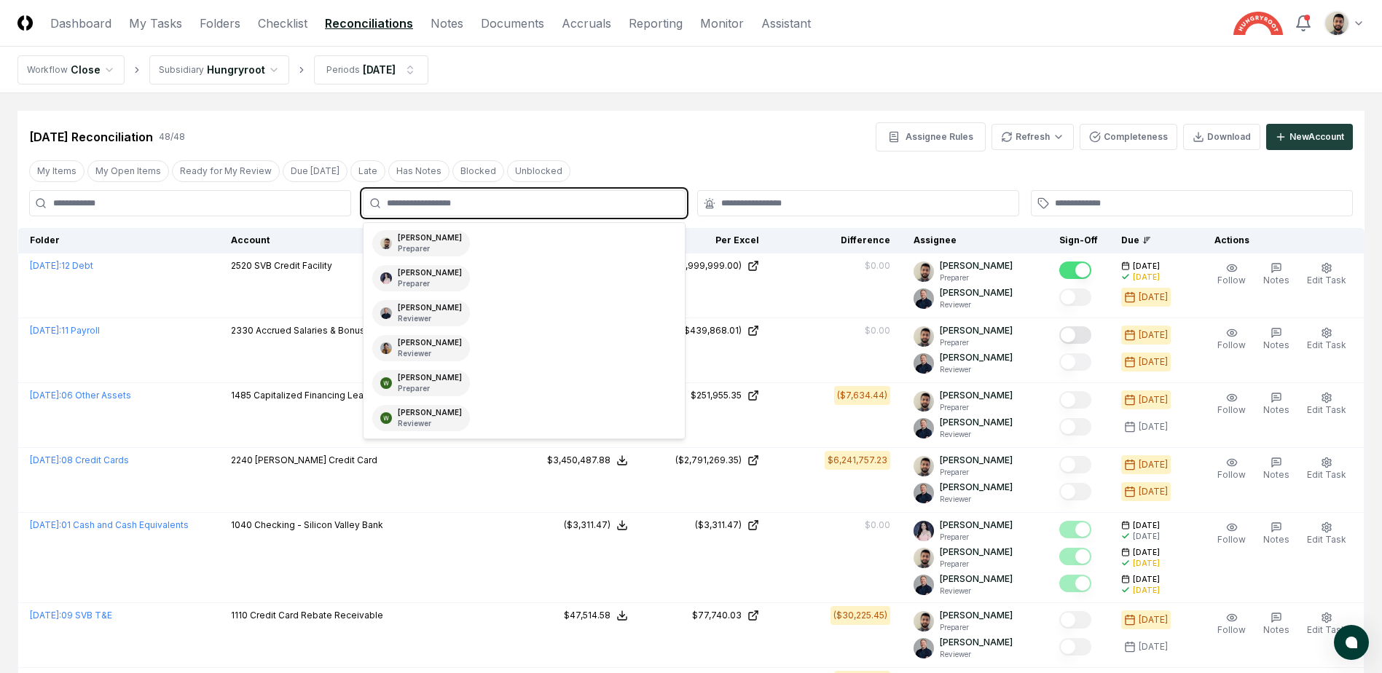
click at [475, 250] on div "[PERSON_NAME] Preparer" at bounding box center [524, 243] width 315 height 35
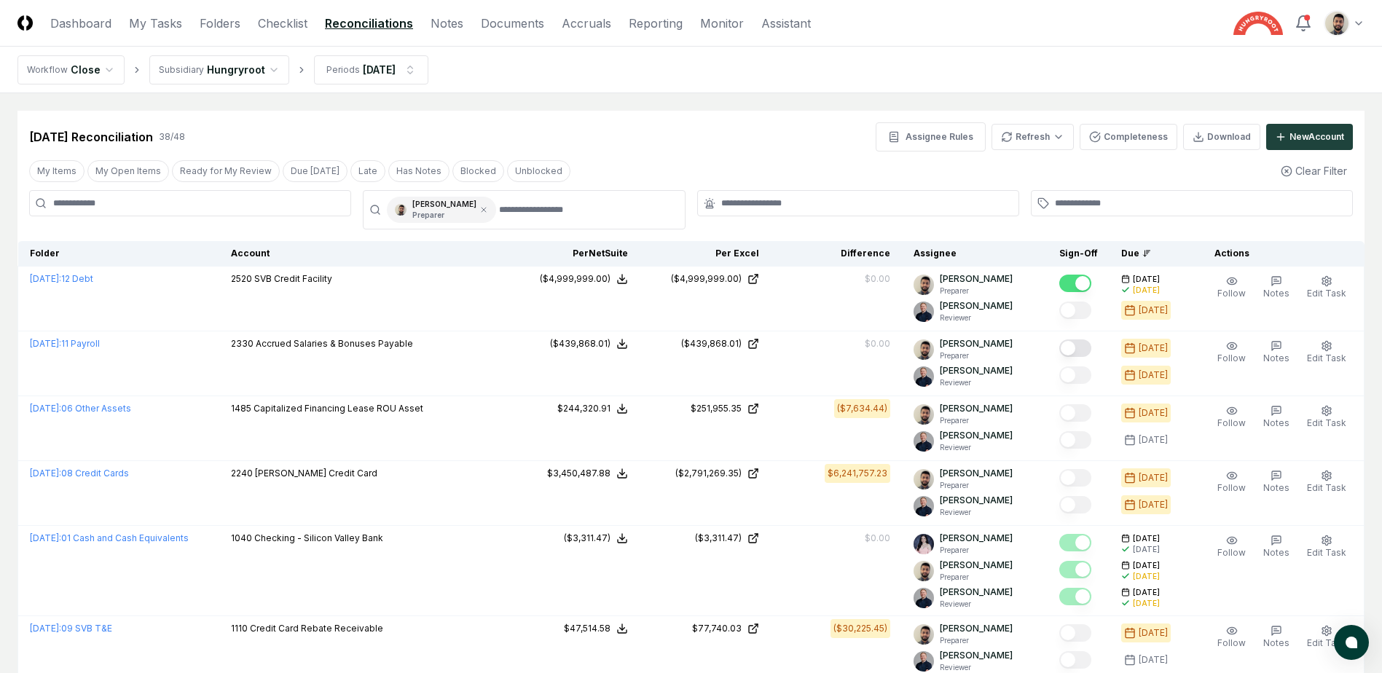
click at [752, 92] on nav "Workflow Close Subsidiary Hungryroot Periods Jul 2025" at bounding box center [691, 70] width 1382 height 47
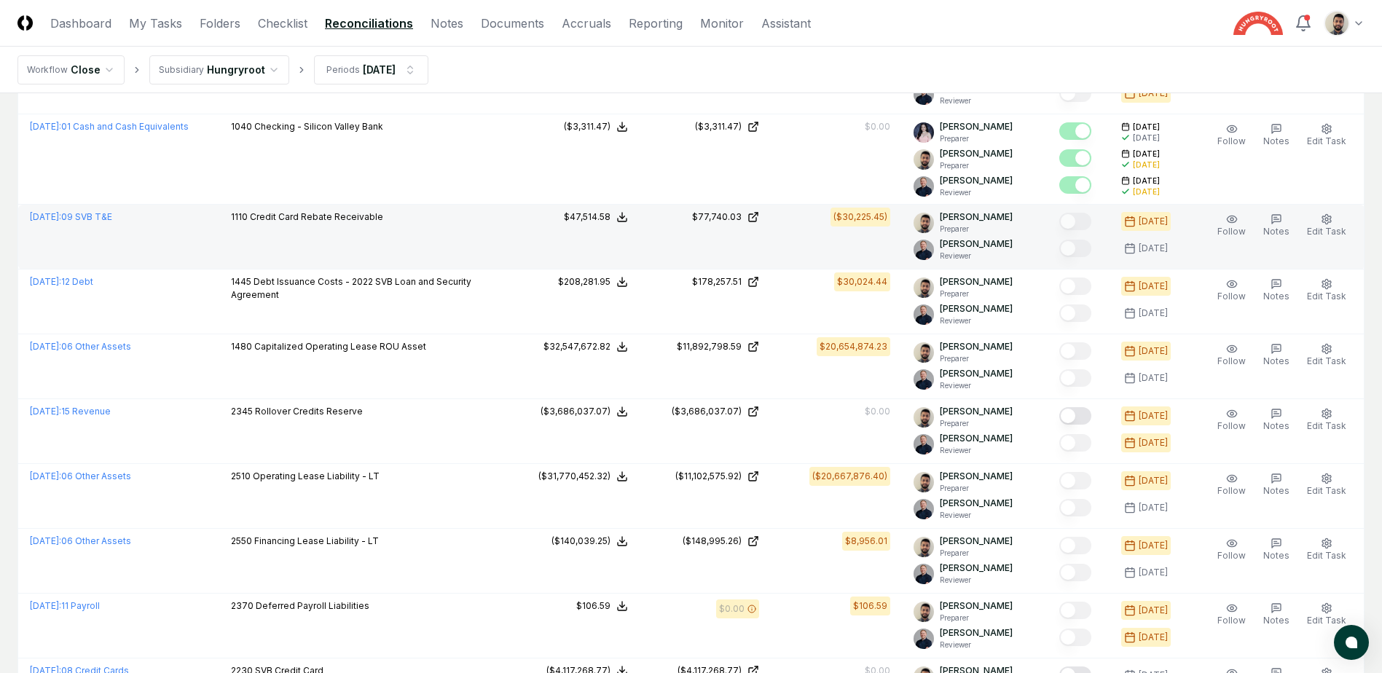
scroll to position [437, 0]
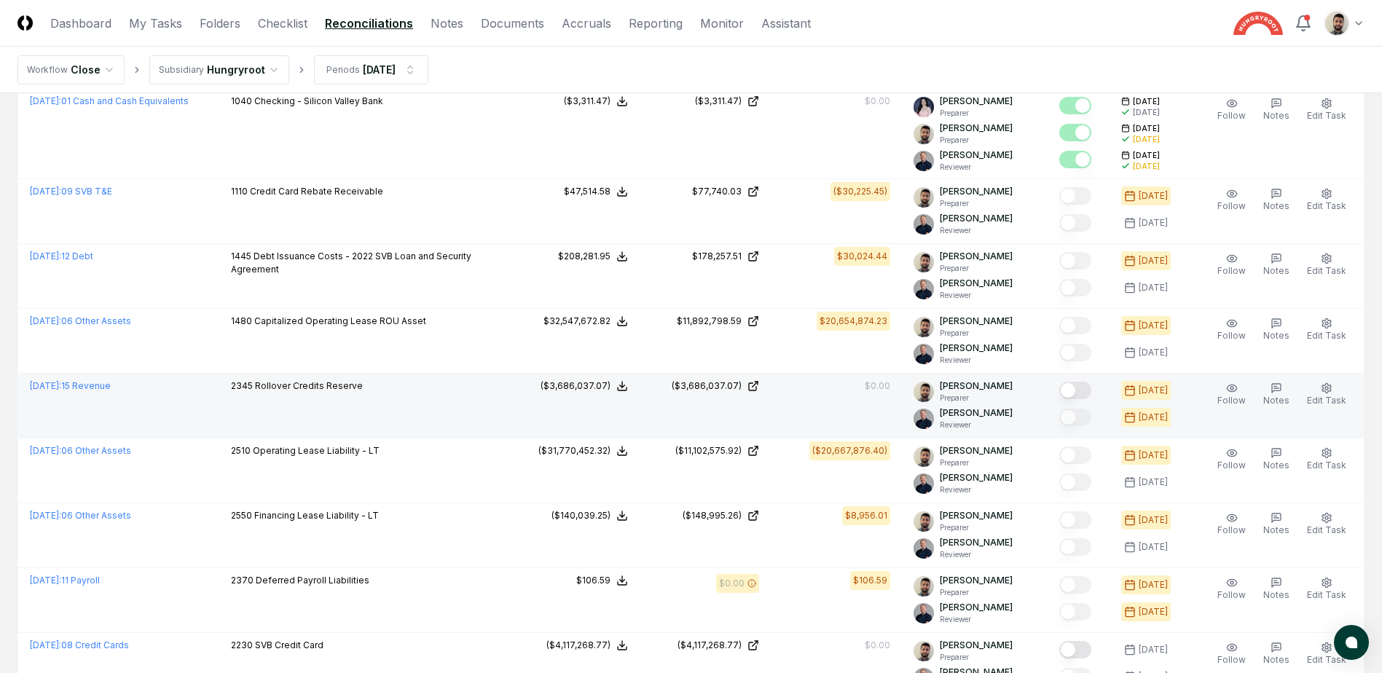
click at [1090, 391] on button "Mark complete" at bounding box center [1076, 390] width 32 height 17
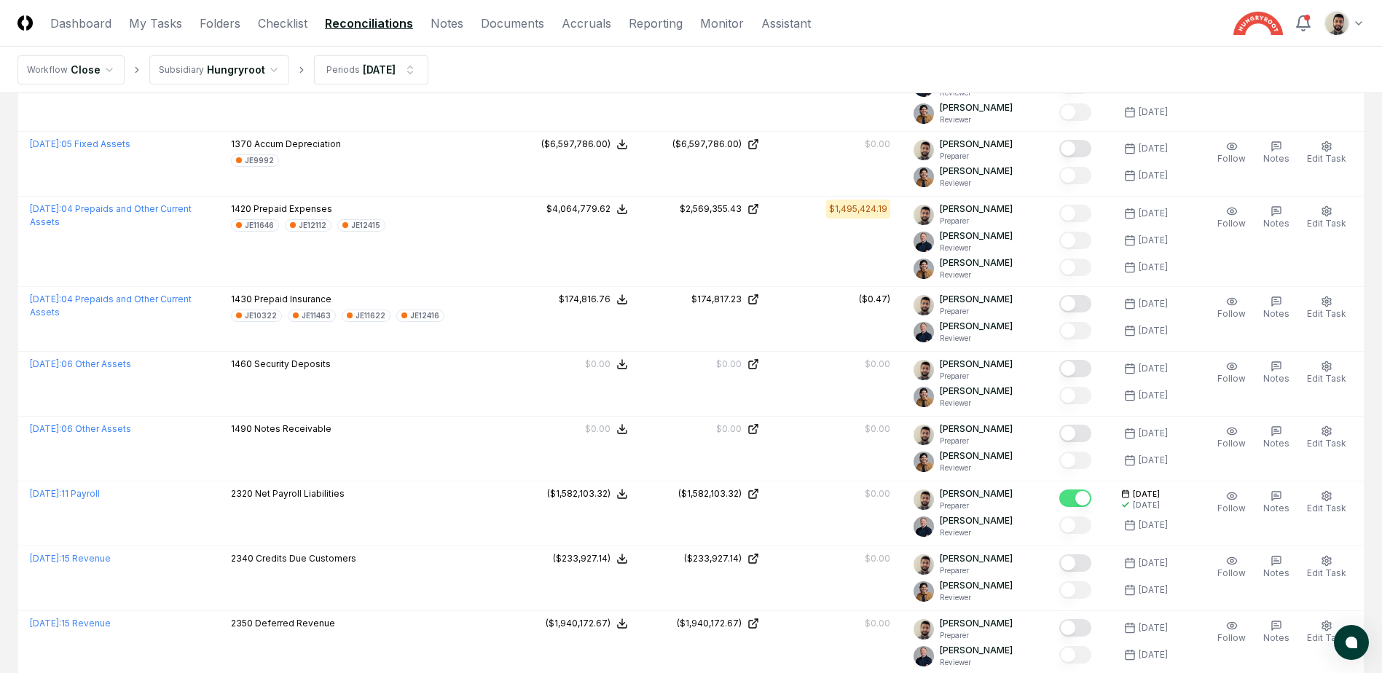
scroll to position [1968, 0]
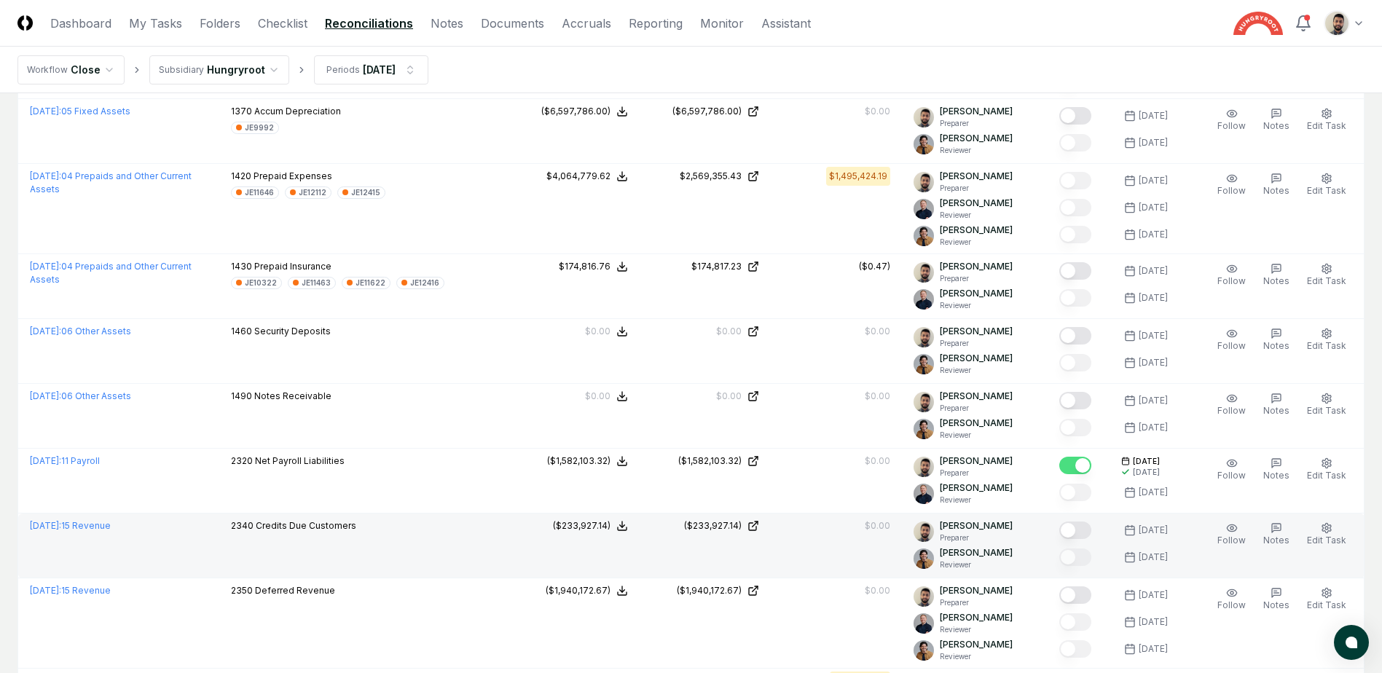
click at [1092, 534] on button "Mark complete" at bounding box center [1076, 530] width 32 height 17
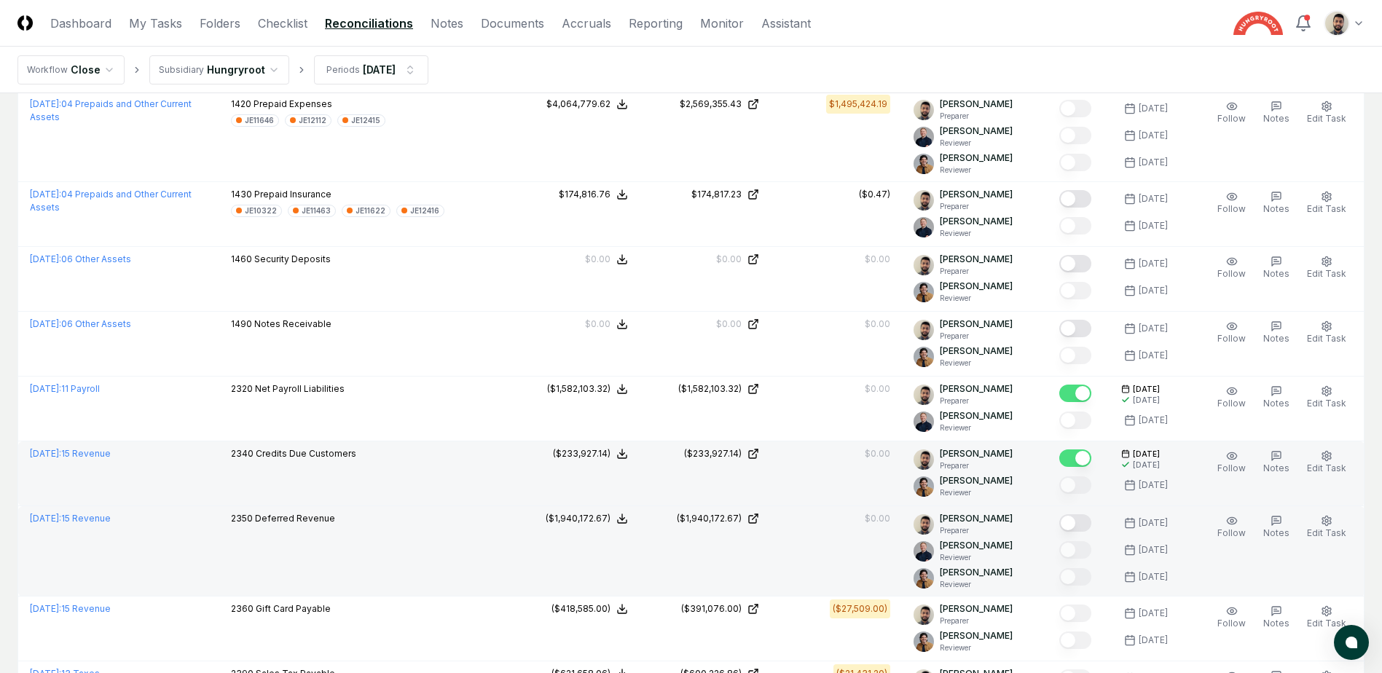
scroll to position [2040, 0]
click at [1092, 524] on button "Mark complete" at bounding box center [1076, 522] width 32 height 17
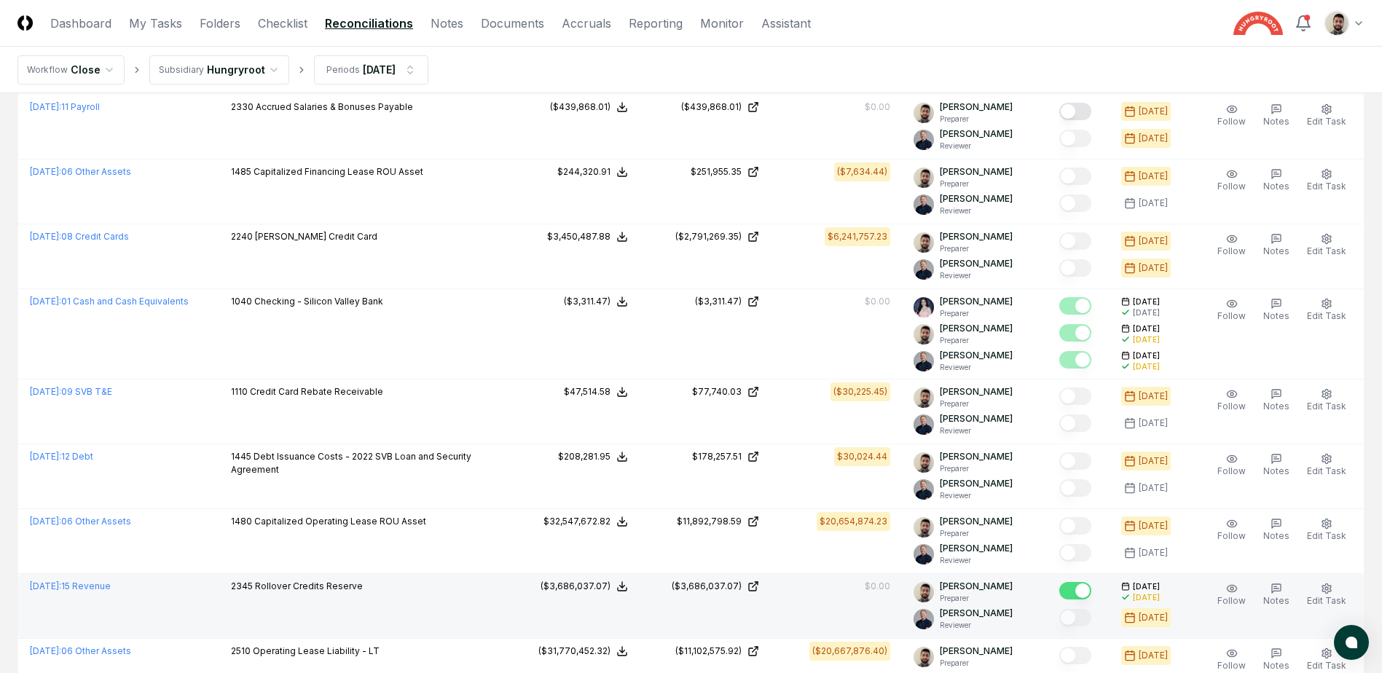
scroll to position [0, 0]
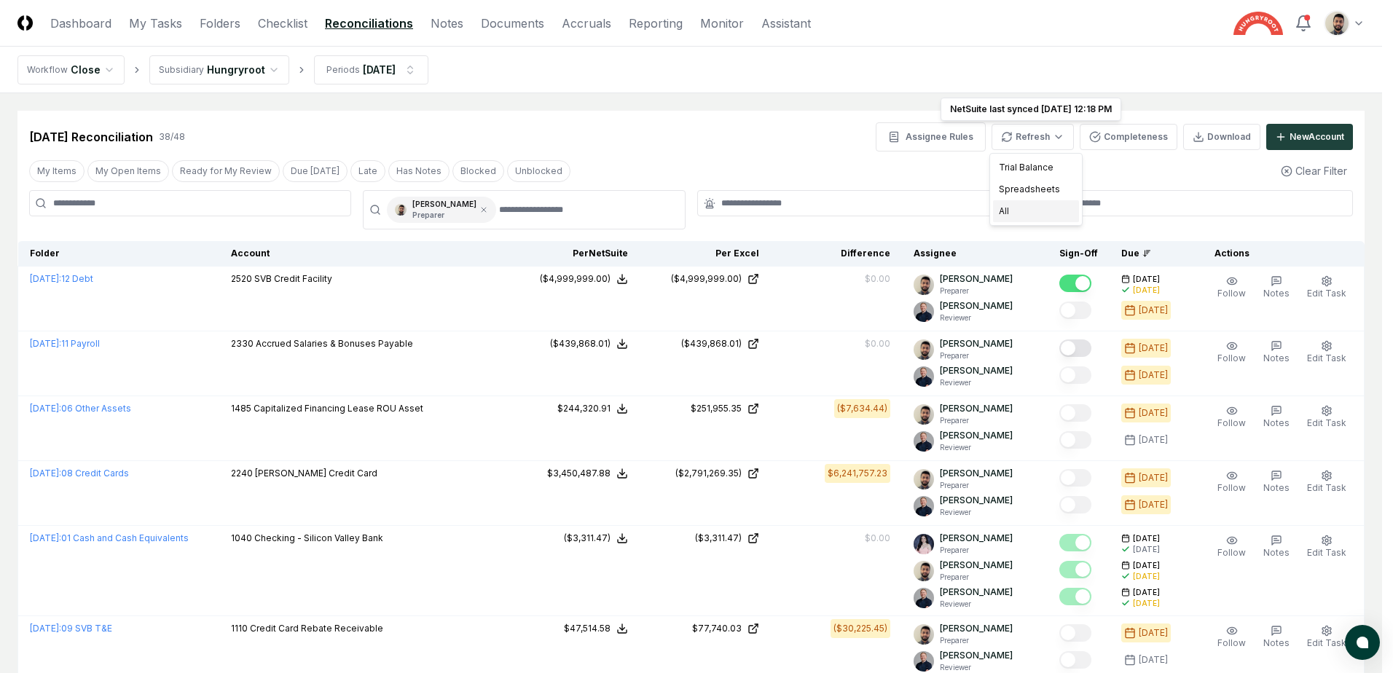
click at [1025, 213] on div "All" at bounding box center [1036, 211] width 86 height 22
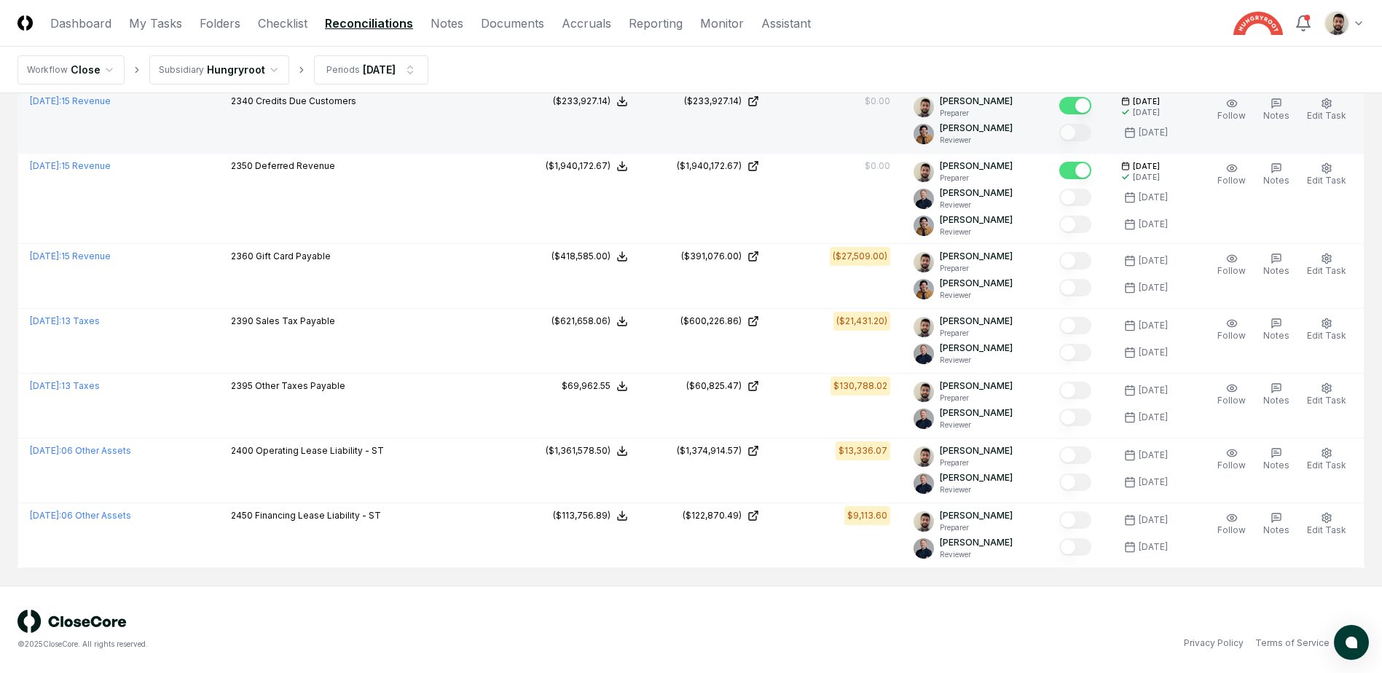
scroll to position [2247, 0]
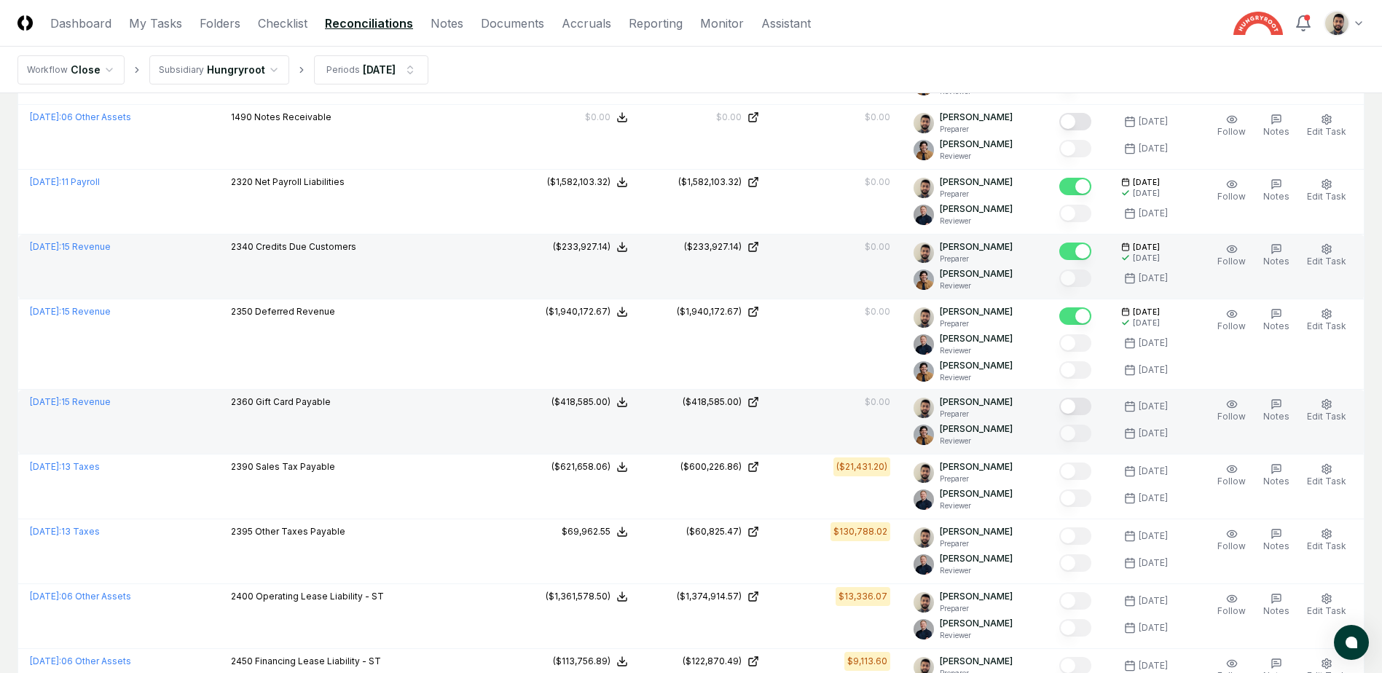
click at [1087, 407] on button "Mark complete" at bounding box center [1076, 406] width 32 height 17
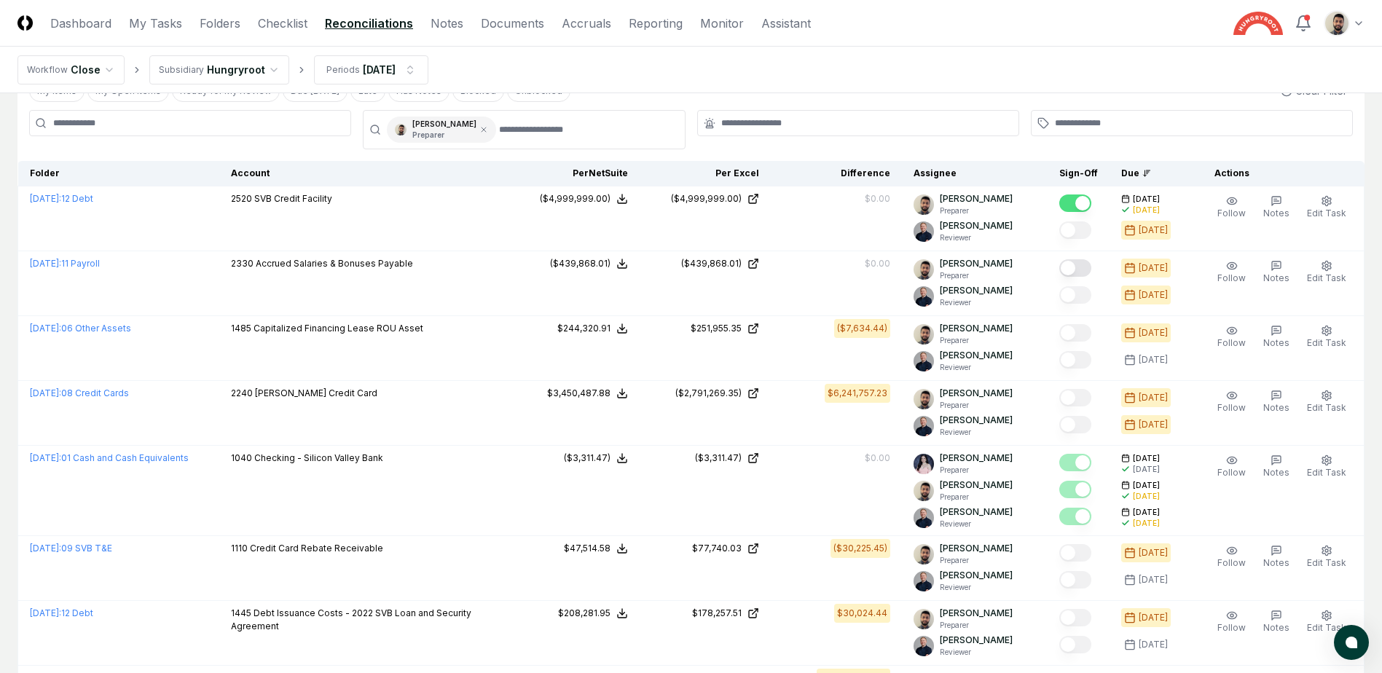
scroll to position [0, 0]
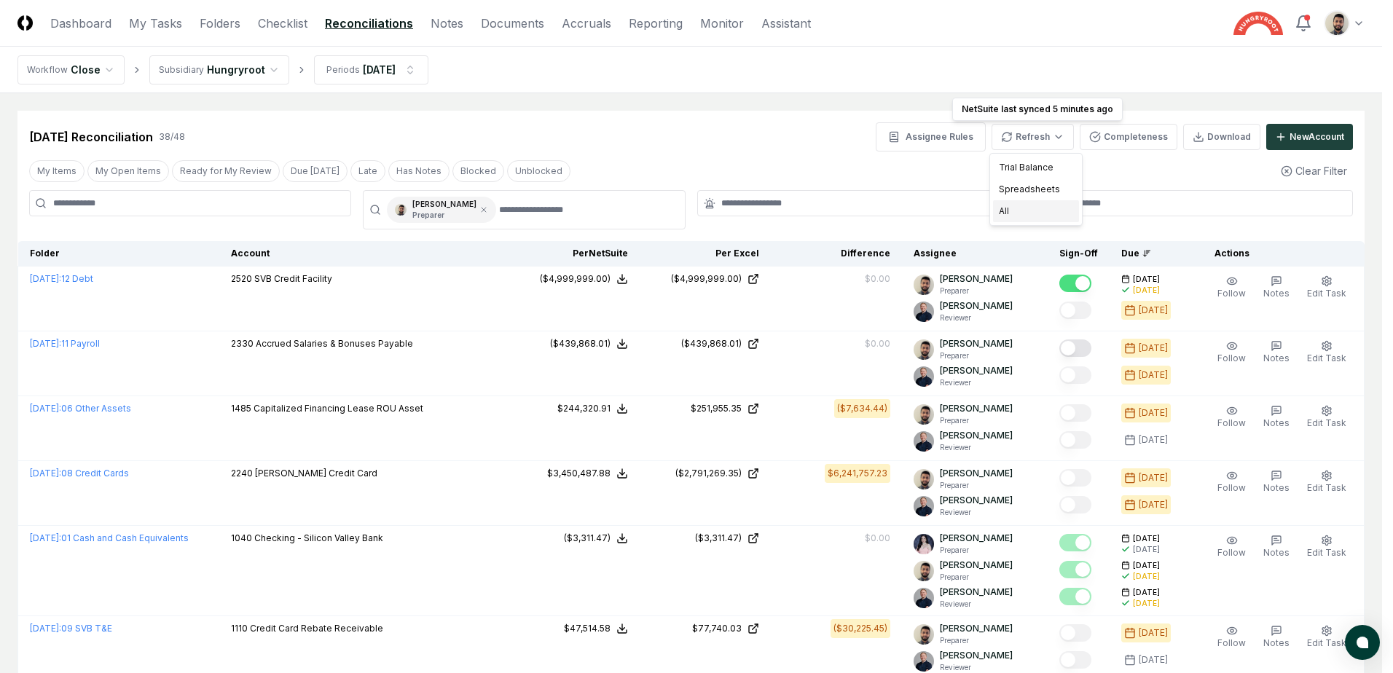
click at [1039, 215] on div "All" at bounding box center [1036, 211] width 86 height 22
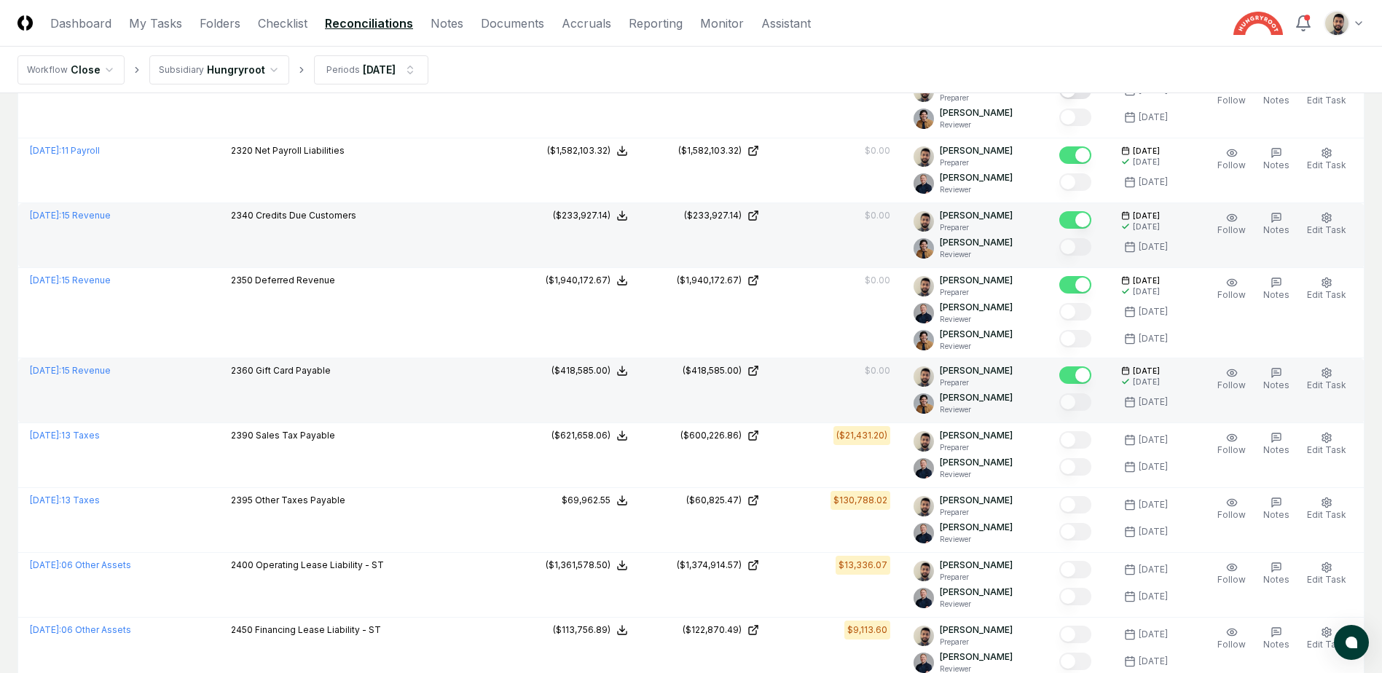
scroll to position [2392, 0]
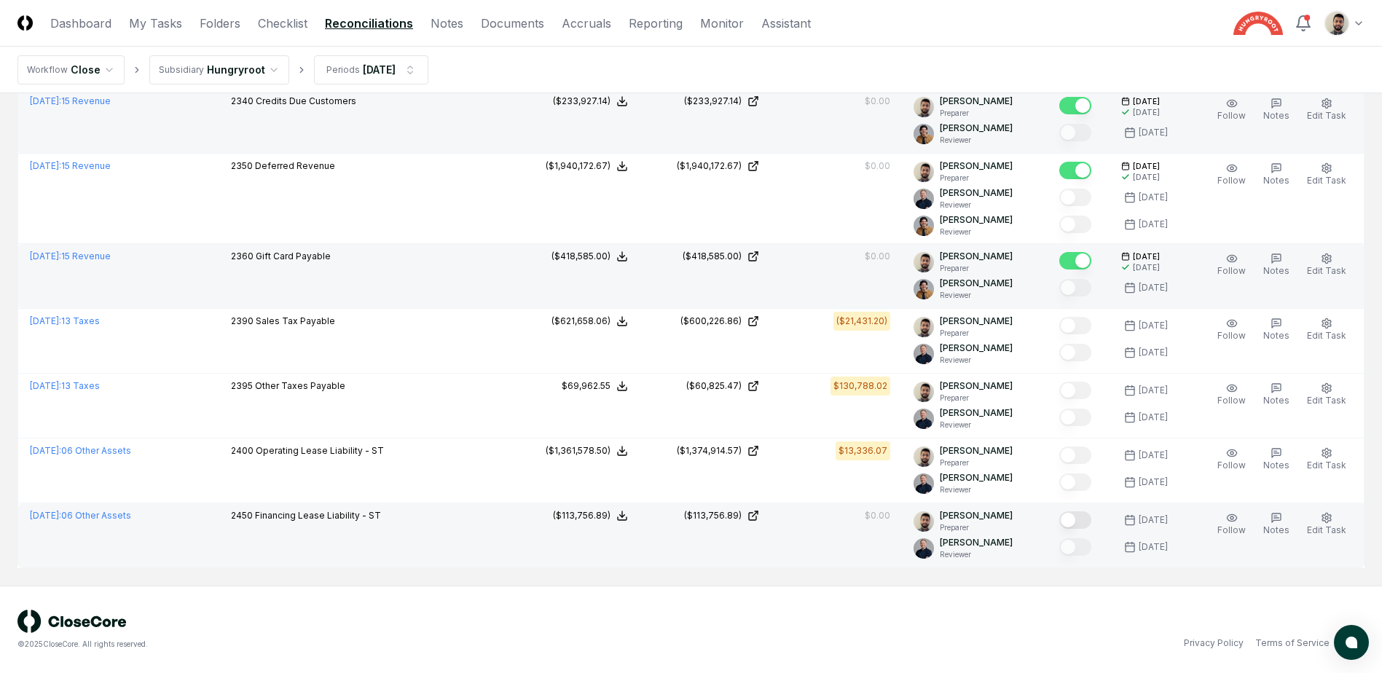
click at [1092, 520] on button "Mark complete" at bounding box center [1076, 520] width 32 height 17
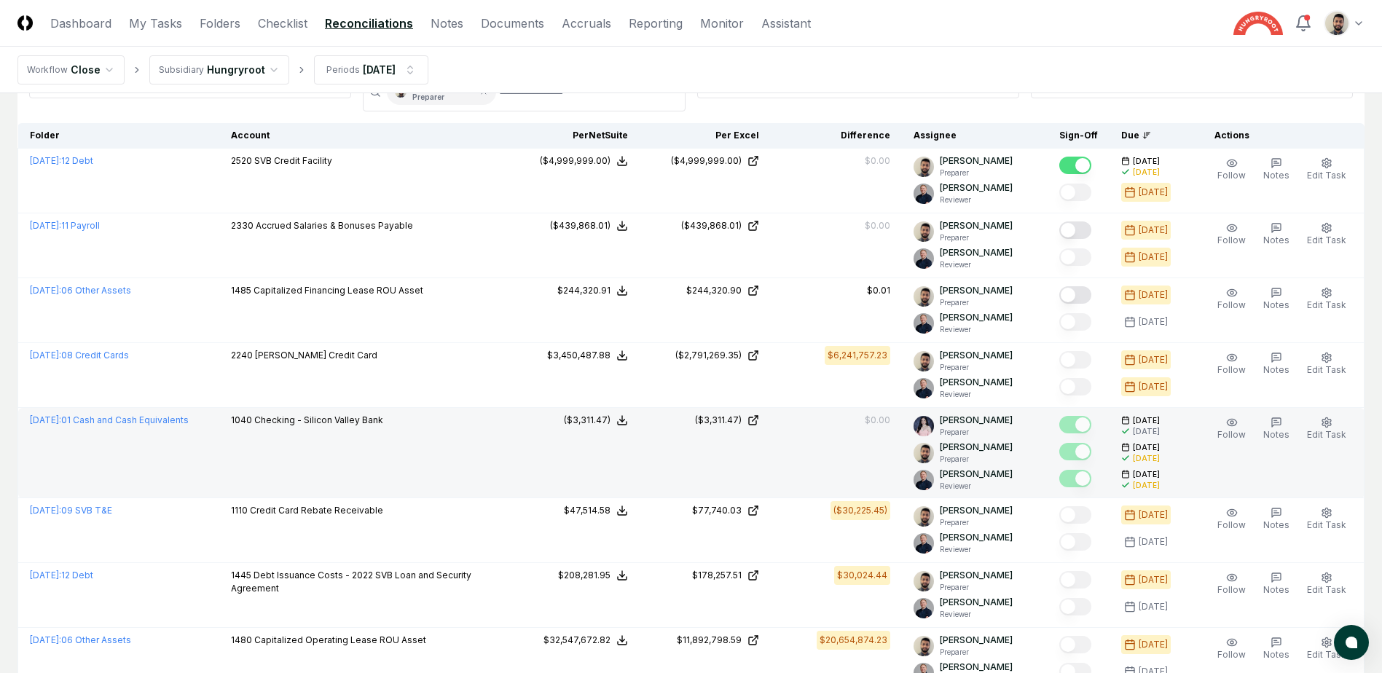
scroll to position [0, 0]
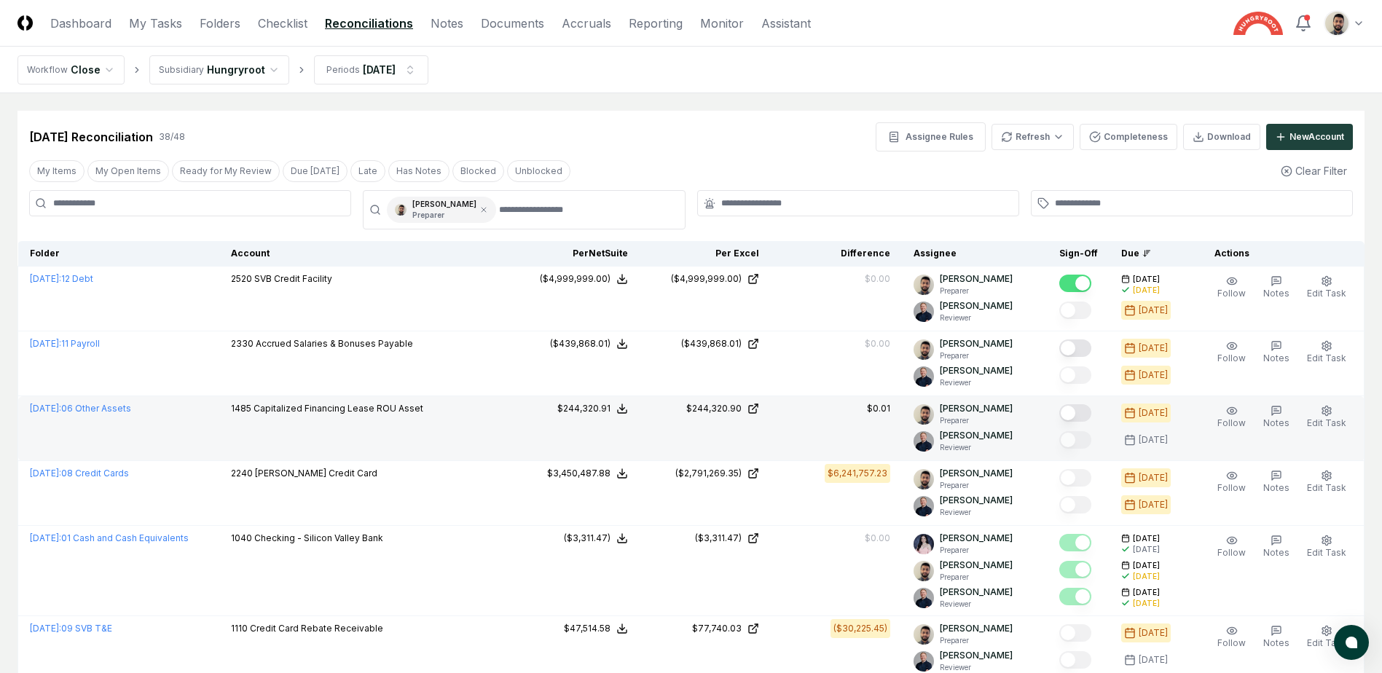
click at [1089, 414] on button "Mark complete" at bounding box center [1076, 412] width 32 height 17
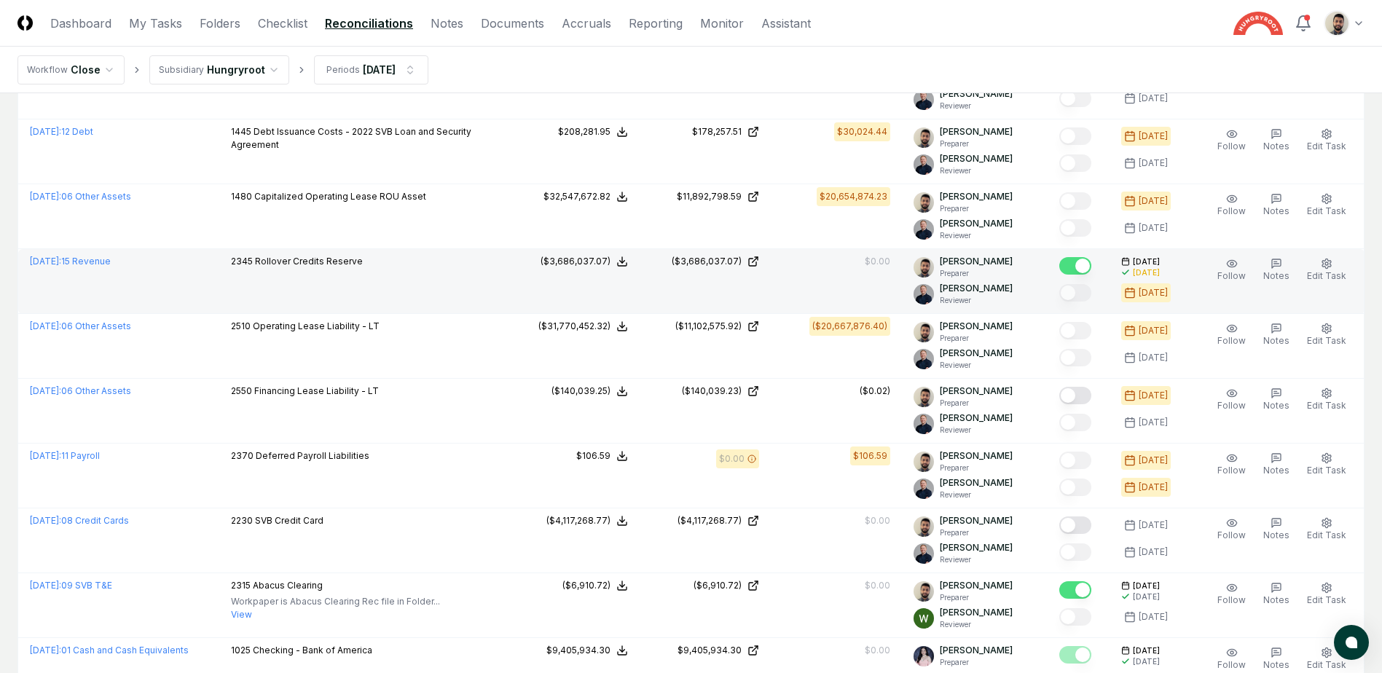
scroll to position [583, 0]
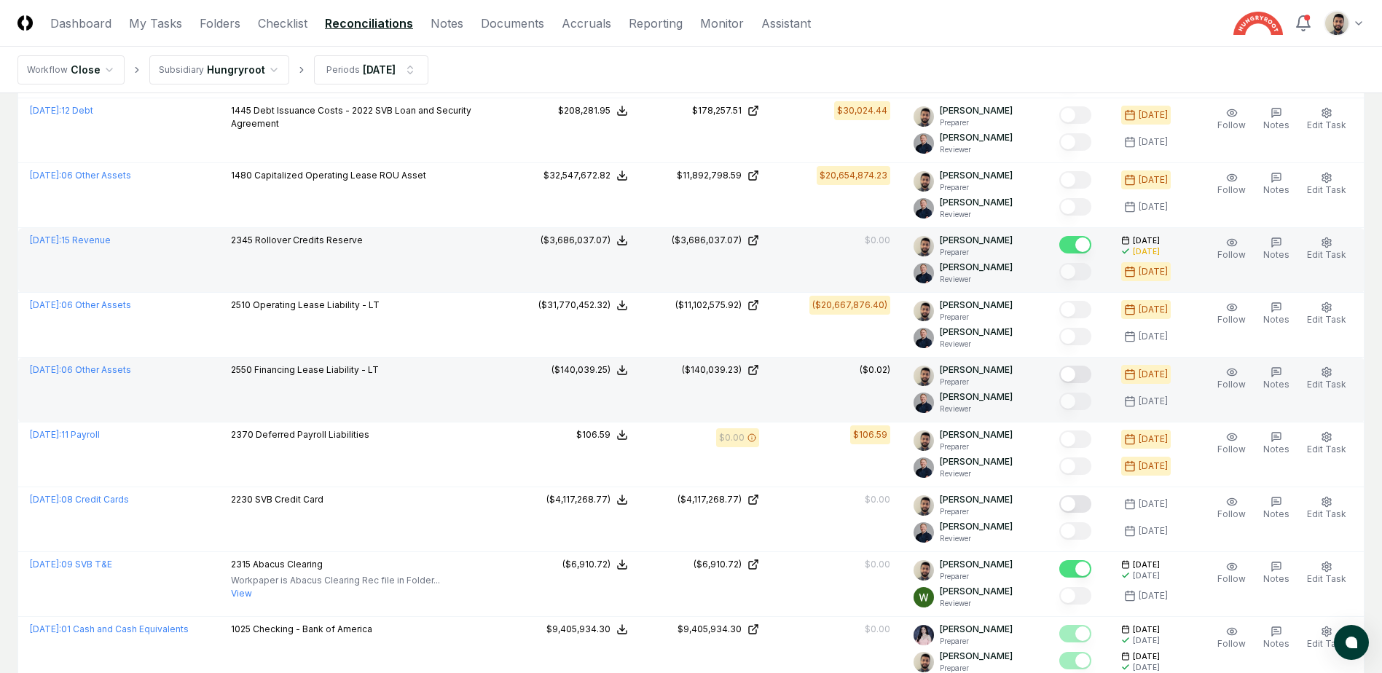
click at [1085, 373] on button "Mark complete" at bounding box center [1076, 374] width 32 height 17
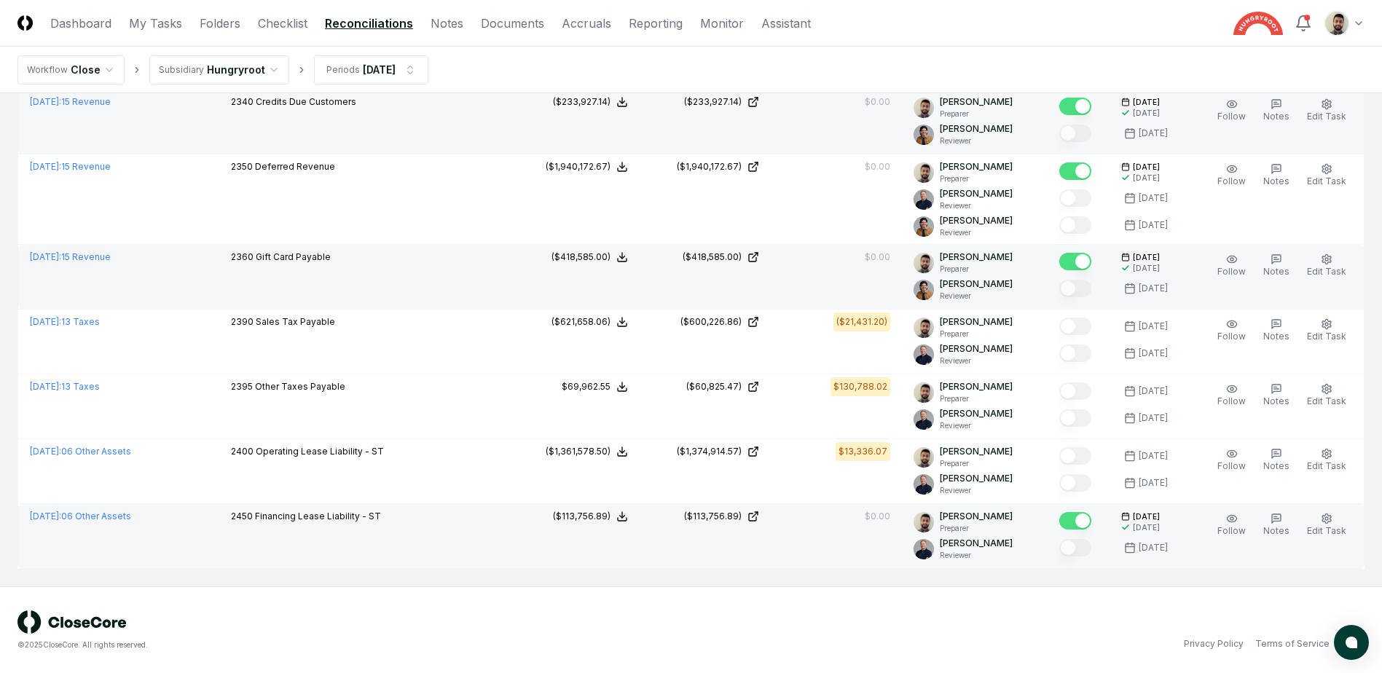
scroll to position [2392, 0]
